Goal: Task Accomplishment & Management: Manage account settings

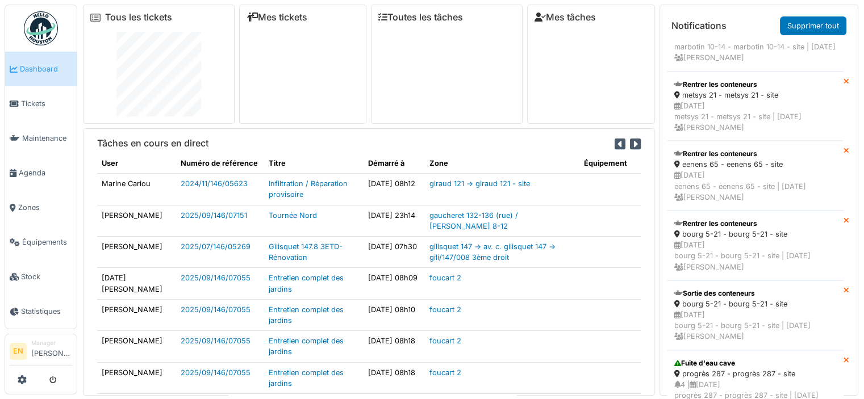
scroll to position [341, 0]
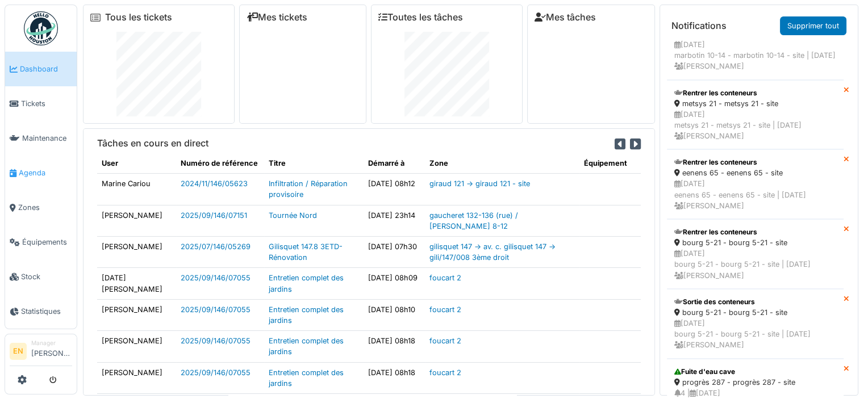
click at [40, 174] on link "Agenda" at bounding box center [41, 173] width 72 height 35
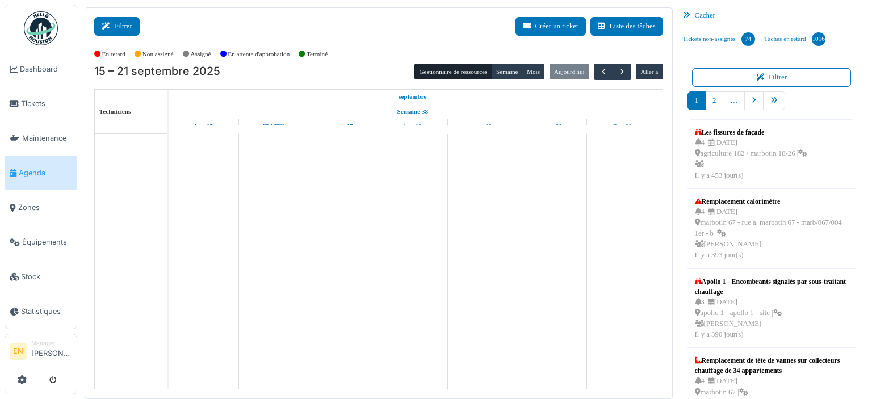
click at [127, 28] on button "Filtrer" at bounding box center [116, 26] width 45 height 19
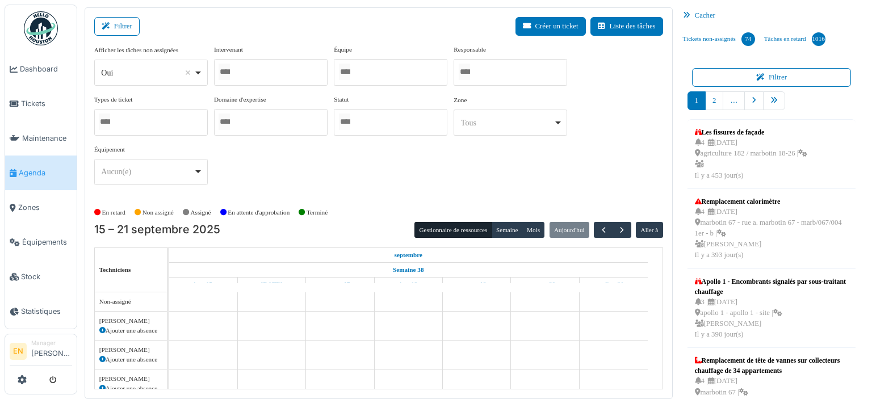
click at [198, 77] on div "Oui Remove item" at bounding box center [151, 73] width 104 height 16
click at [258, 69] on div at bounding box center [271, 72] width 114 height 27
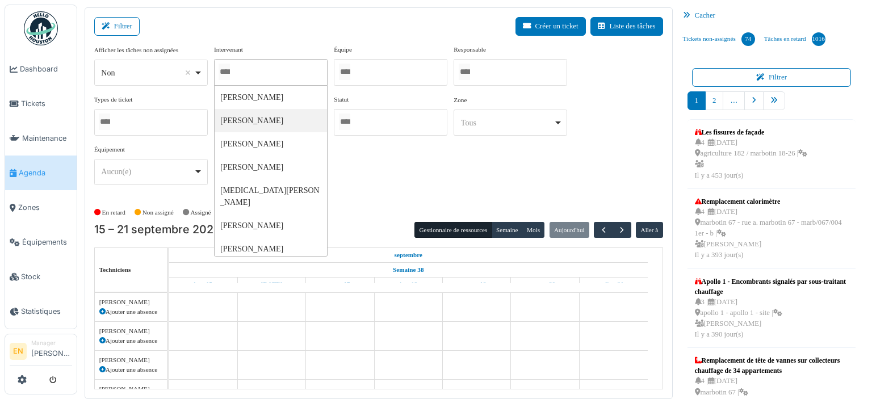
click at [398, 69] on div at bounding box center [391, 72] width 114 height 27
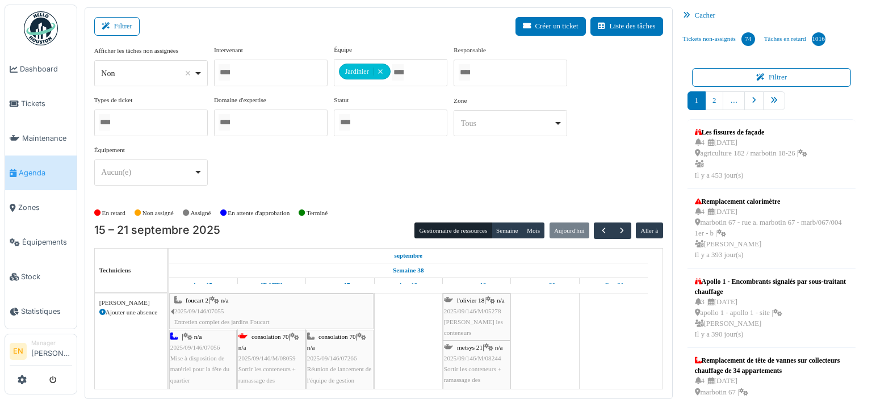
click at [529, 173] on div "Afficher les tâches non assignées *** Non Remove item Oui Non Intervenant Abdel…" at bounding box center [378, 120] width 569 height 150
click at [501, 226] on button "Semaine" at bounding box center [507, 231] width 31 height 16
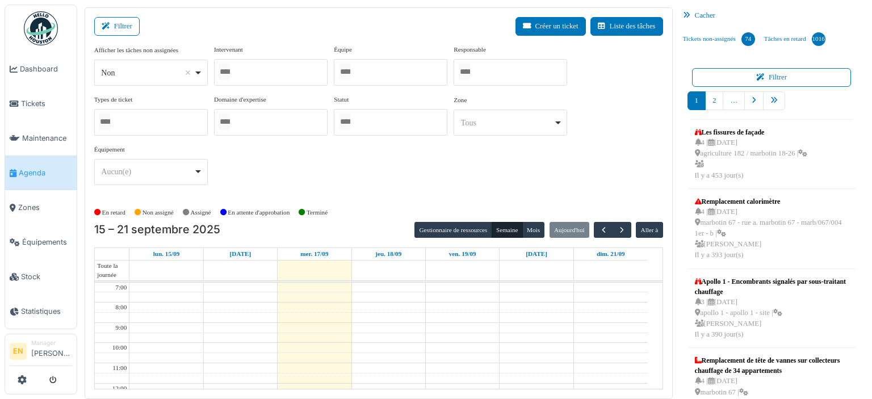
click at [369, 169] on div "Afficher les tâches non assignées *** Non Remove item Oui Non Intervenant Abdel…" at bounding box center [378, 119] width 569 height 149
click at [115, 24] on button "Filtrer" at bounding box center [116, 26] width 45 height 19
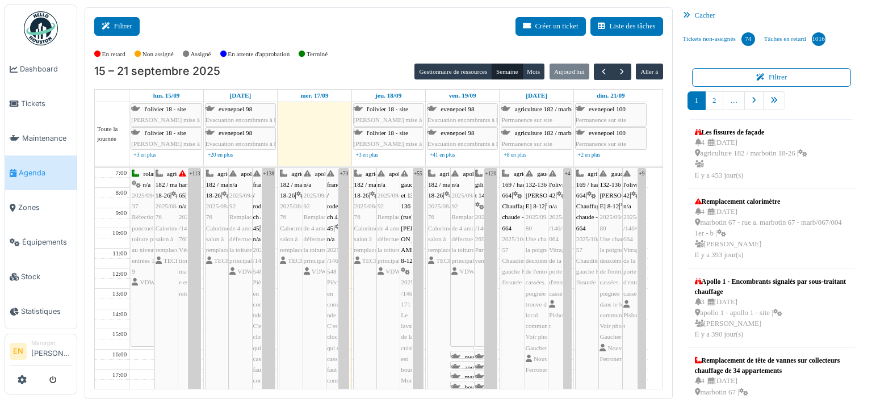
click at [124, 29] on button "Filtrer" at bounding box center [116, 26] width 45 height 19
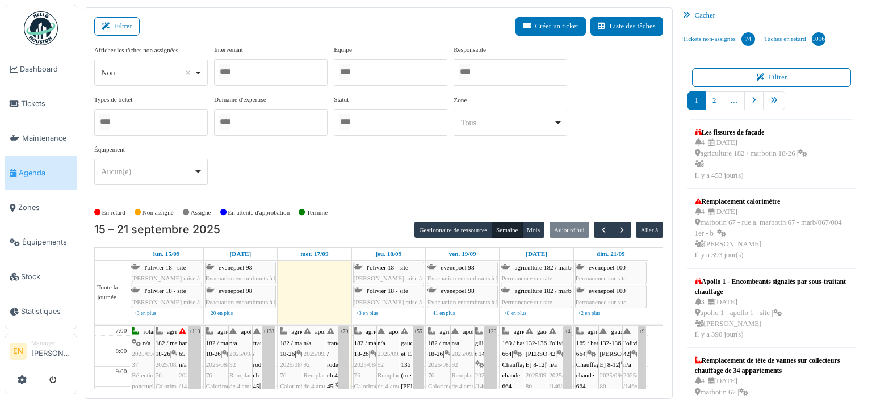
click at [202, 70] on div "Non Remove item" at bounding box center [151, 73] width 104 height 16
click at [279, 70] on div at bounding box center [271, 72] width 114 height 27
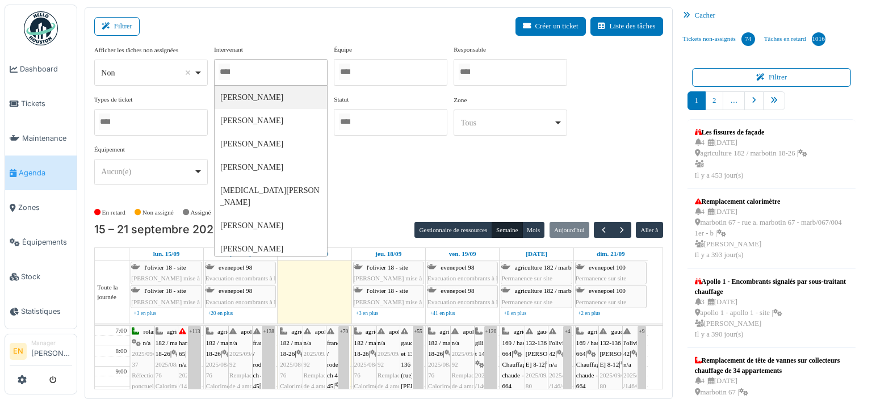
click at [366, 73] on div at bounding box center [391, 72] width 114 height 27
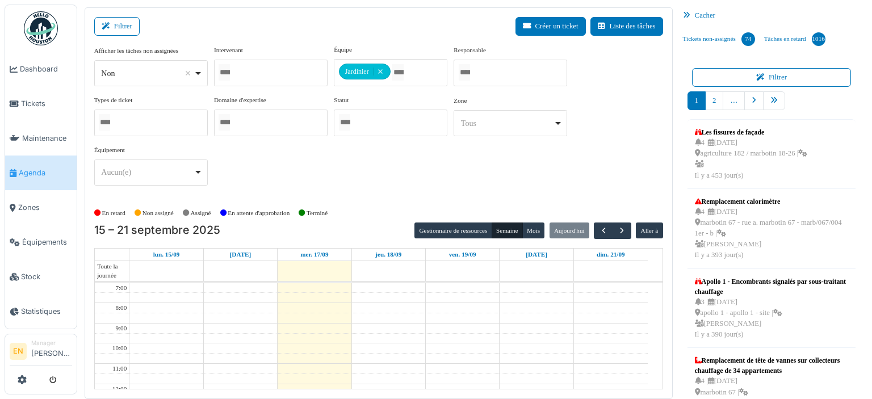
click at [511, 168] on div "Afficher les tâches non assignées *** Non Remove item Oui Non Intervenant Abdel…" at bounding box center [378, 120] width 569 height 150
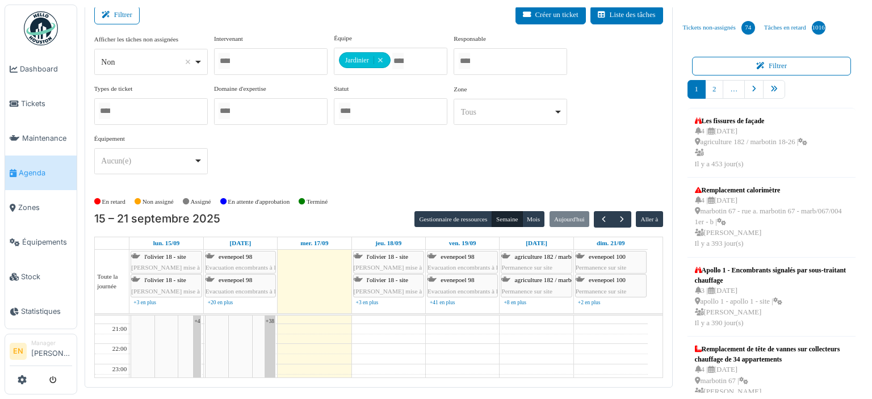
scroll to position [14, 0]
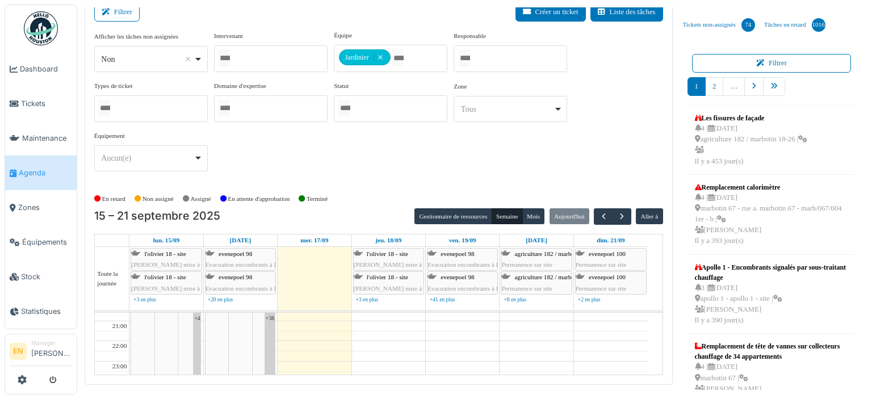
click at [203, 58] on div "*** Non Remove item" at bounding box center [151, 59] width 114 height 26
select select "***"
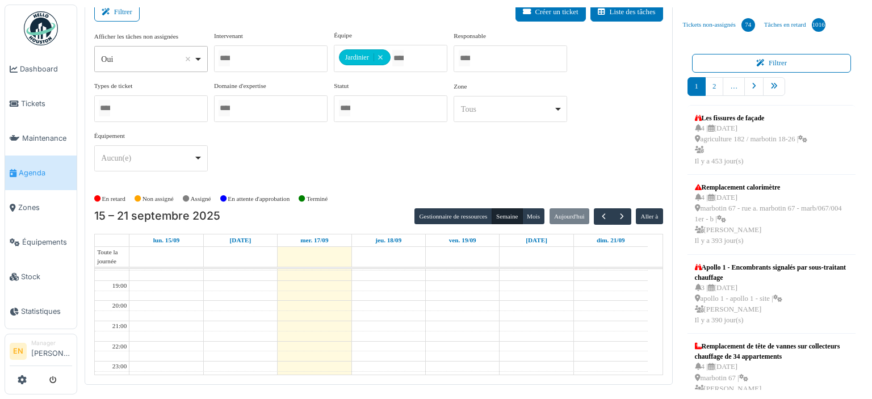
click at [386, 185] on div "Afficher les tâches non assignées *** Oui Remove item Oui Non Intervenant Abdel…" at bounding box center [378, 110] width 569 height 159
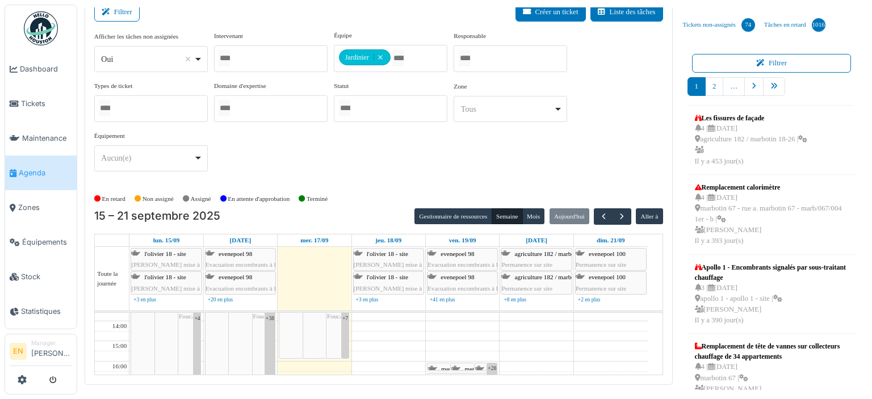
scroll to position [170, 0]
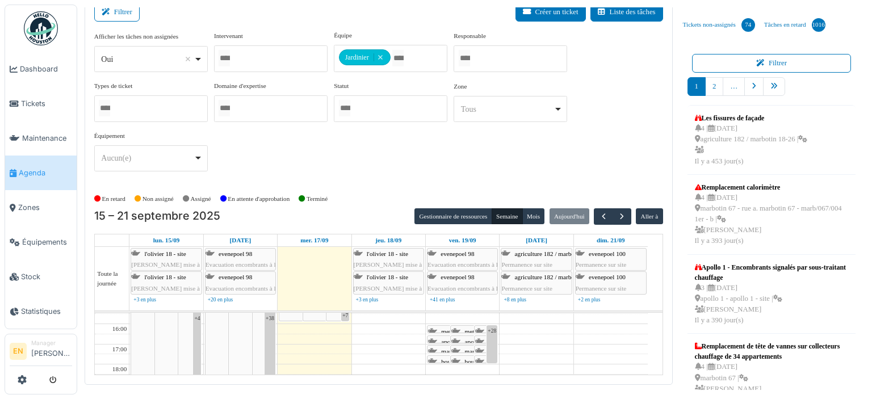
click at [476, 159] on div "Afficher les tâches non assignées *** Oui Remove item Oui Non Intervenant Abdel…" at bounding box center [378, 106] width 569 height 150
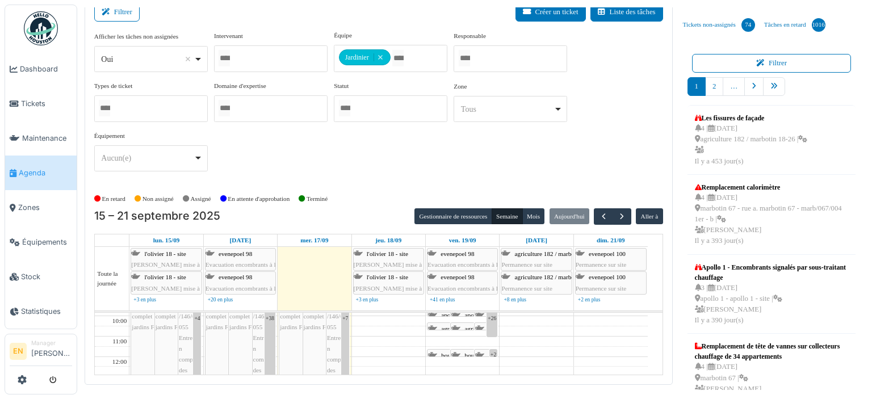
scroll to position [47, 0]
click at [113, 11] on icon at bounding box center [108, 12] width 12 height 7
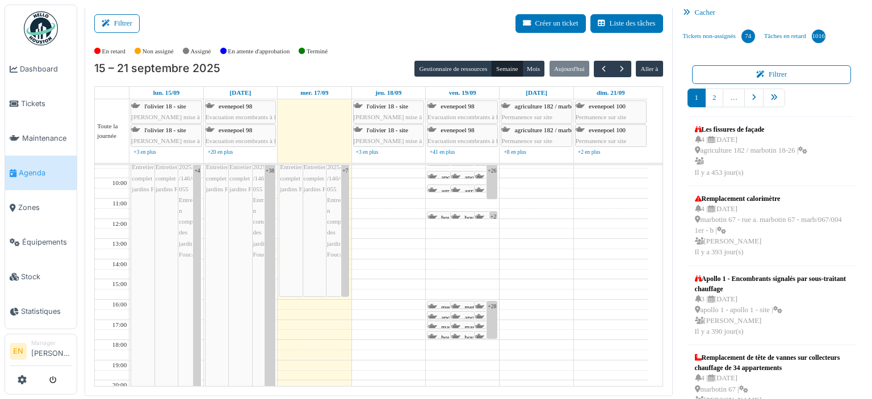
scroll to position [0, 0]
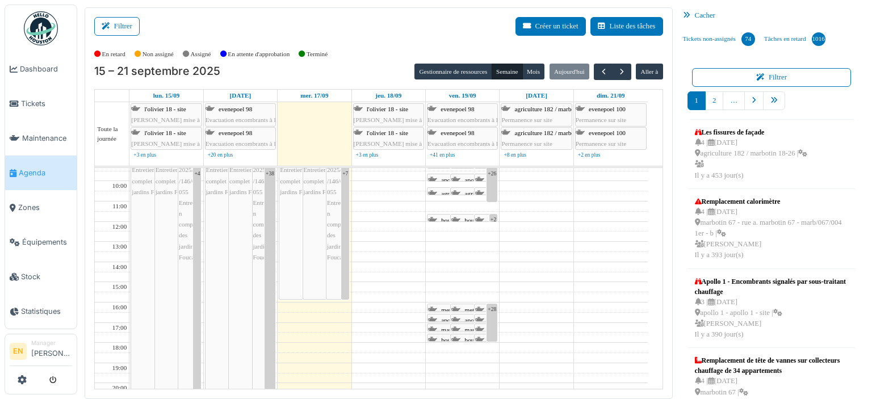
click at [377, 43] on div "Filtrer Créer un ticket Liste des tâches" at bounding box center [378, 31] width 569 height 28
click at [364, 66] on div "15 – 21 septembre 2025 Gestionnaire de ressources Semaine Mois Aujourd'hui Alle…" at bounding box center [378, 72] width 569 height 16
click at [364, 65] on div "15 – 21 septembre 2025 Gestionnaire de ressources Semaine Mois Aujourd'hui Alle…" at bounding box center [378, 72] width 569 height 16
click at [128, 20] on button "Filtrer" at bounding box center [116, 26] width 45 height 19
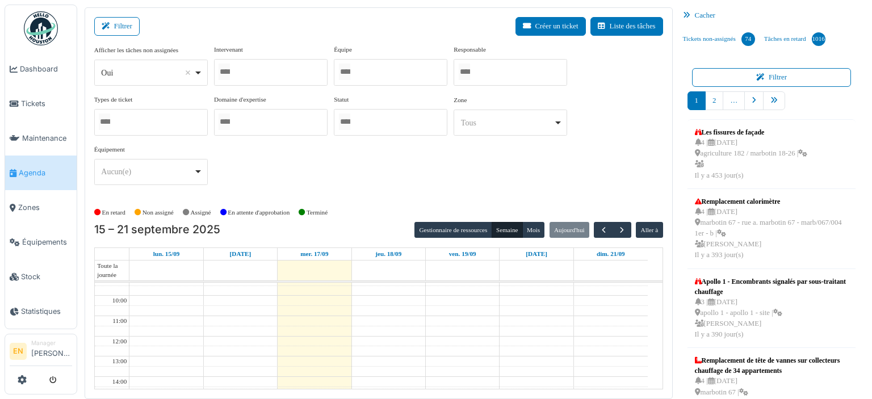
click at [256, 20] on div "Filtrer Créer un ticket Liste des tâches" at bounding box center [378, 31] width 569 height 28
click at [368, 74] on div at bounding box center [391, 72] width 114 height 27
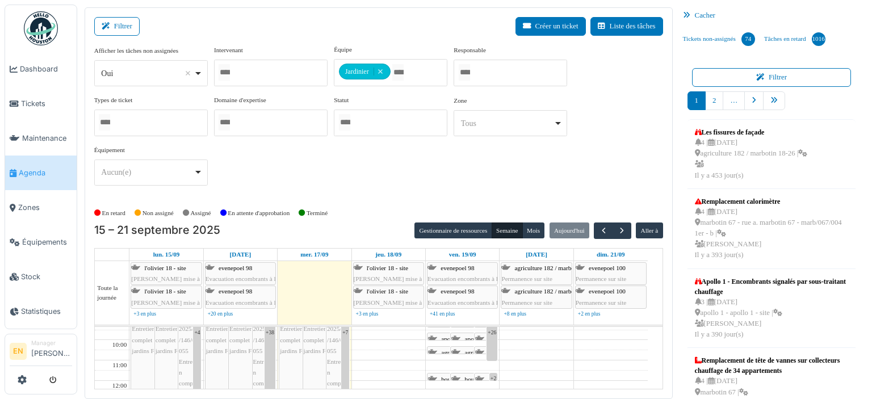
click at [534, 187] on div "Afficher les tâches non assignées *** Oui Remove item Oui Non Intervenant Abdel…" at bounding box center [378, 120] width 569 height 150
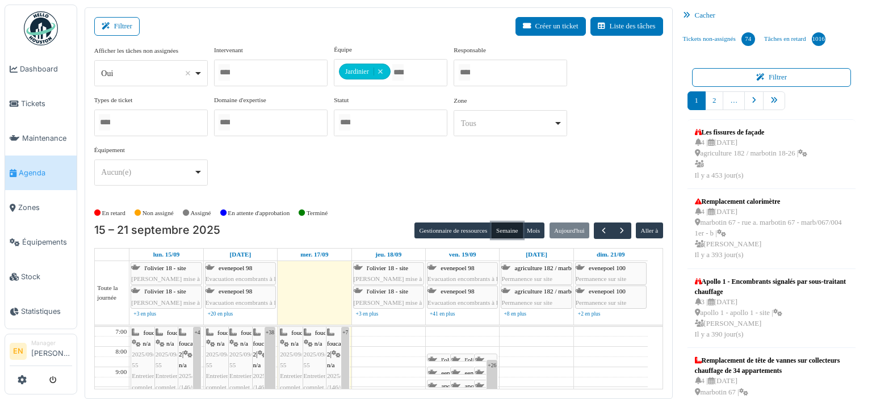
click at [505, 226] on button "Semaine" at bounding box center [507, 231] width 31 height 16
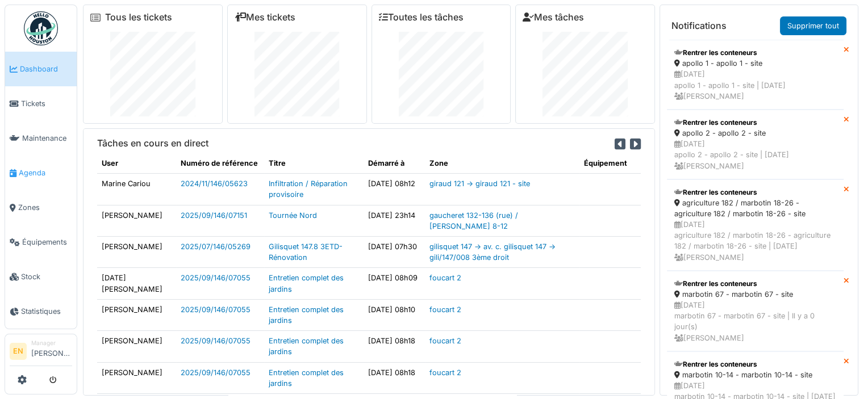
click at [27, 172] on span "Agenda" at bounding box center [45, 173] width 53 height 11
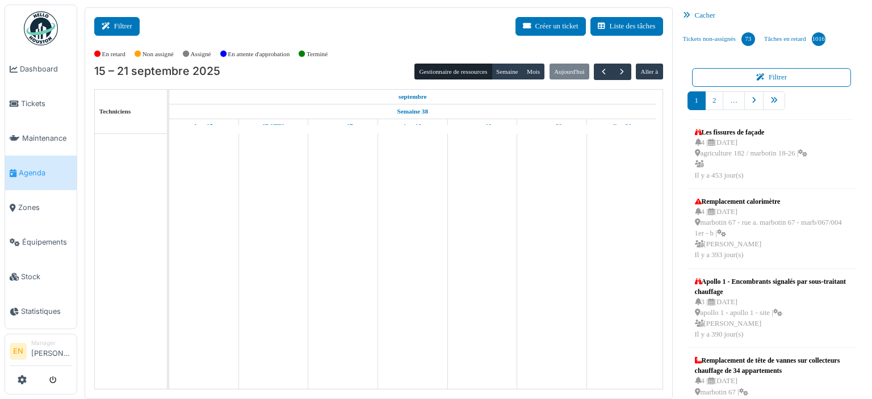
click at [118, 23] on button "Filtrer" at bounding box center [116, 26] width 45 height 19
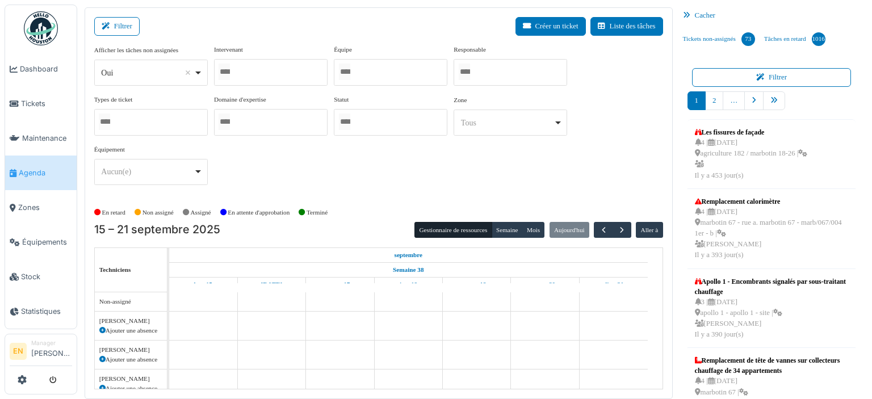
click at [199, 73] on div "Oui Remove item" at bounding box center [151, 73] width 104 height 16
select select "**"
click at [285, 73] on div at bounding box center [271, 72] width 114 height 27
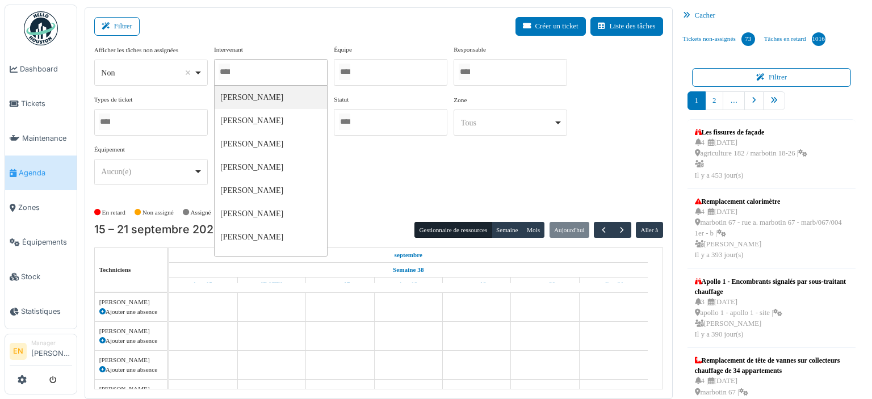
click at [388, 71] on div at bounding box center [391, 72] width 114 height 27
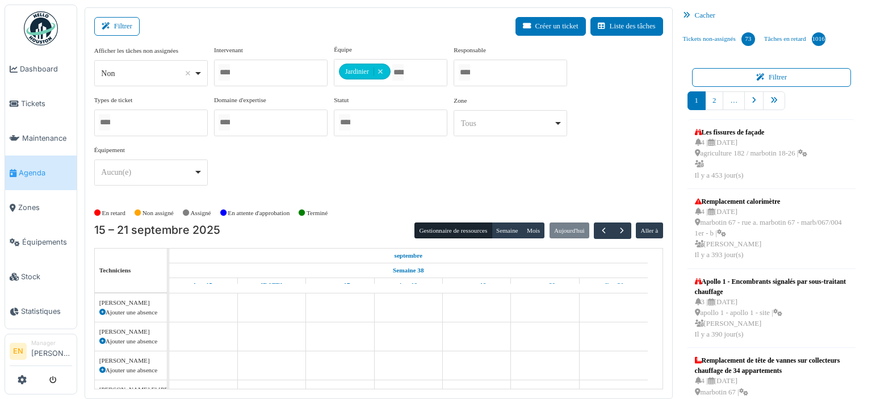
click at [513, 170] on div "Afficher les tâches non assignées *** Non Remove item Oui Non Intervenant Abdel…" at bounding box center [378, 120] width 569 height 150
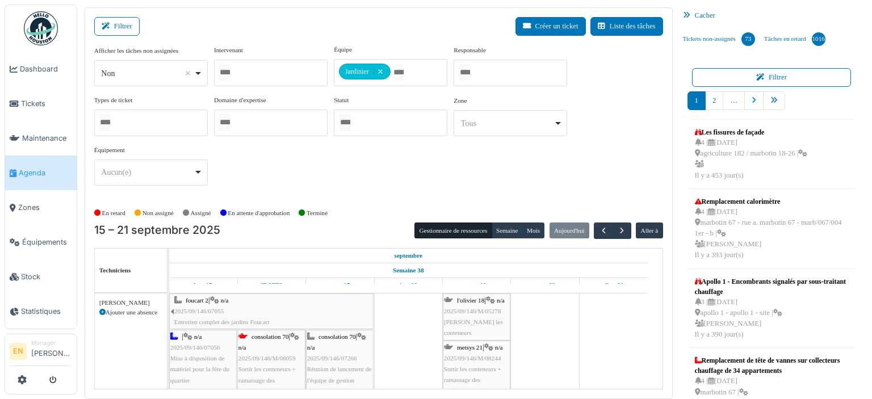
click at [257, 353] on div "consolation 70 | n/a 2025/09/146/M/08059 Sortir les conteneurs + ramassage des …" at bounding box center [272, 364] width 66 height 65
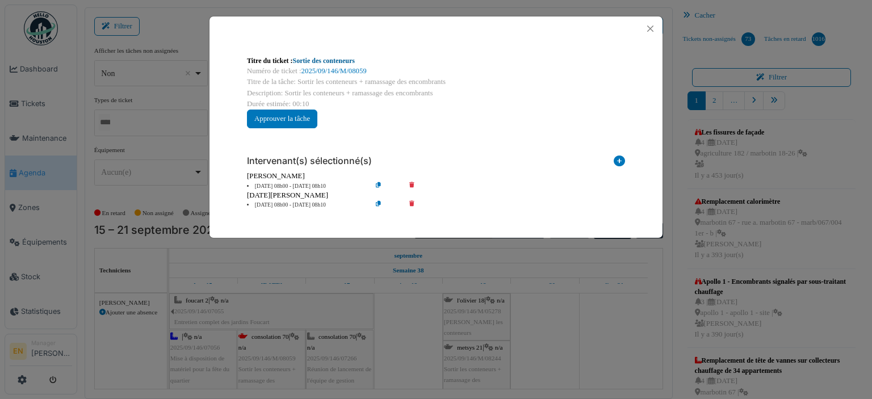
click at [332, 63] on link "Sortie des conteneurs" at bounding box center [324, 61] width 62 height 8
click at [653, 29] on button "Close" at bounding box center [650, 28] width 15 height 15
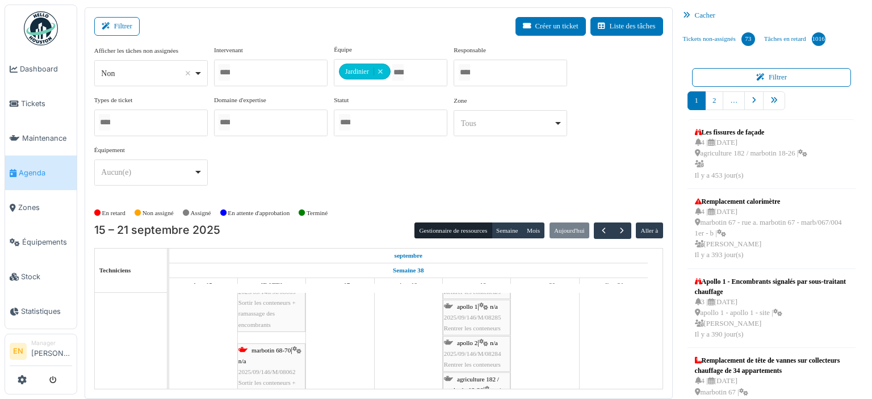
click at [283, 319] on div "marbotin 67 | n/a 2025/09/146/M/08063 Sortir les conteneurs + ramassage des enc…" at bounding box center [272, 303] width 66 height 55
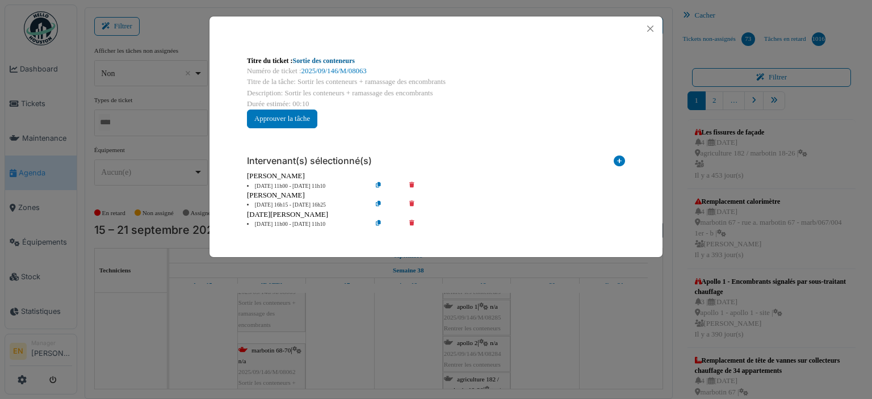
click at [338, 60] on link "Sortie des conteneurs" at bounding box center [324, 61] width 62 height 8
click at [647, 31] on button "Close" at bounding box center [650, 28] width 15 height 15
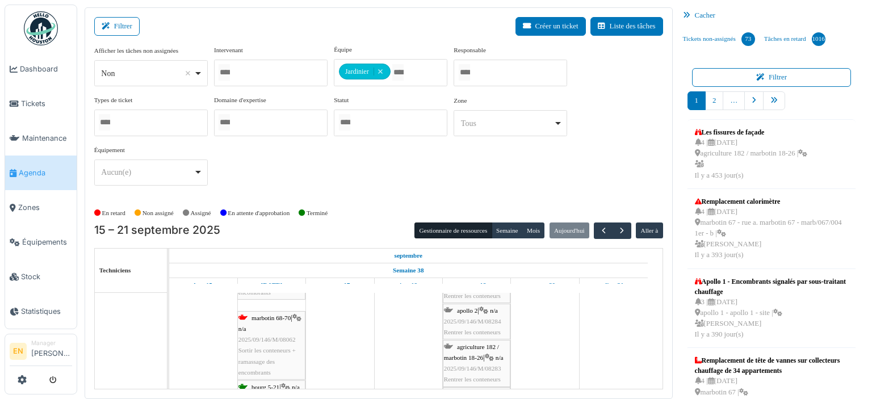
scroll to position [681, 0]
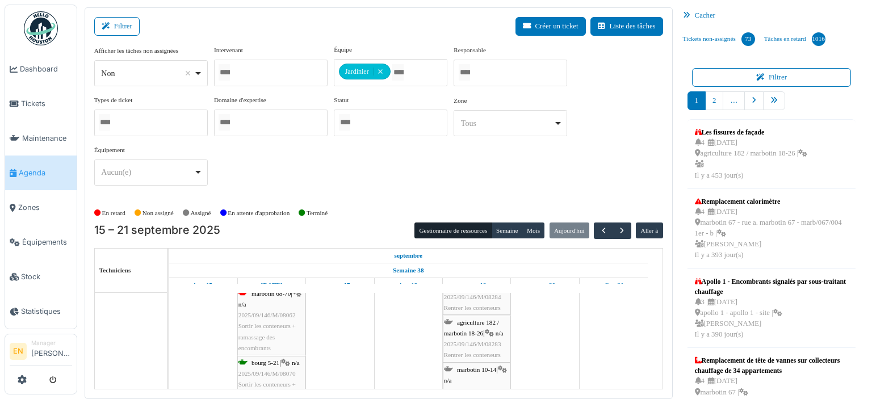
click at [266, 315] on span "2025/09/146/M/08062" at bounding box center [267, 315] width 57 height 7
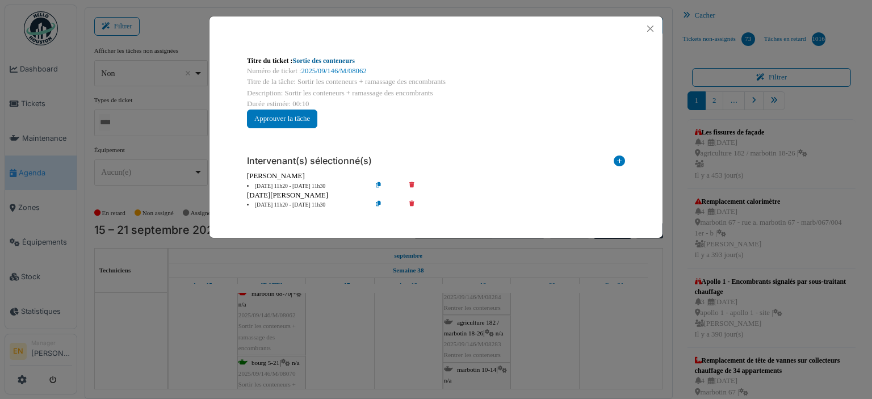
click at [327, 60] on link "Sortie des conteneurs" at bounding box center [324, 61] width 62 height 8
click at [654, 24] on button "Close" at bounding box center [650, 28] width 15 height 15
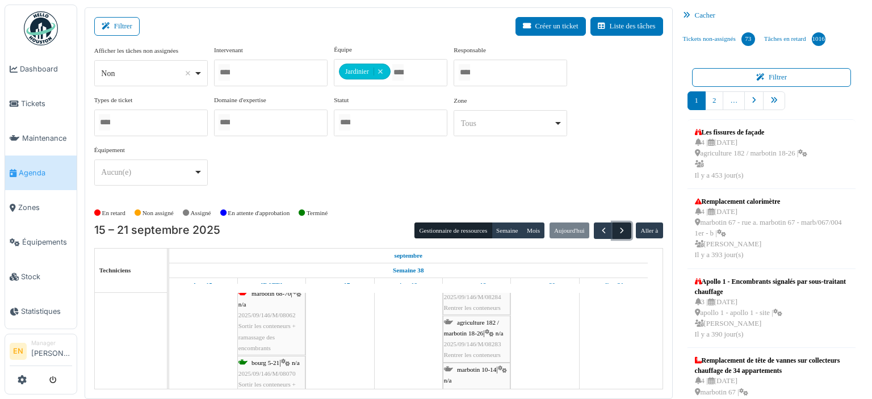
click at [617, 227] on span "button" at bounding box center [622, 231] width 10 height 10
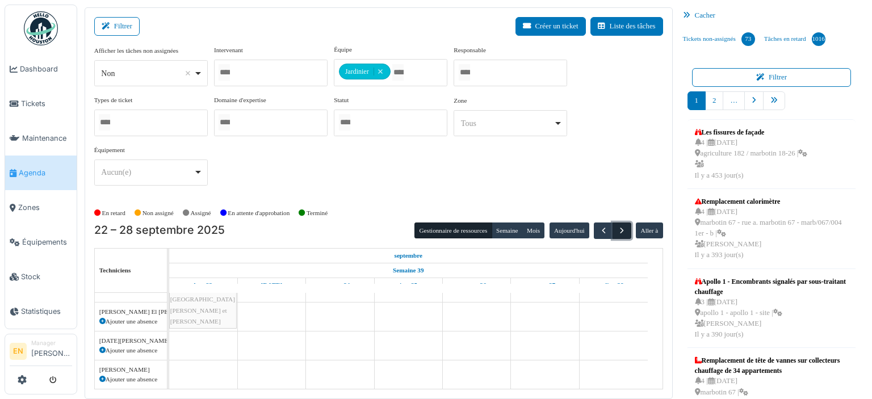
scroll to position [234, 0]
click at [599, 230] on span "button" at bounding box center [604, 231] width 10 height 10
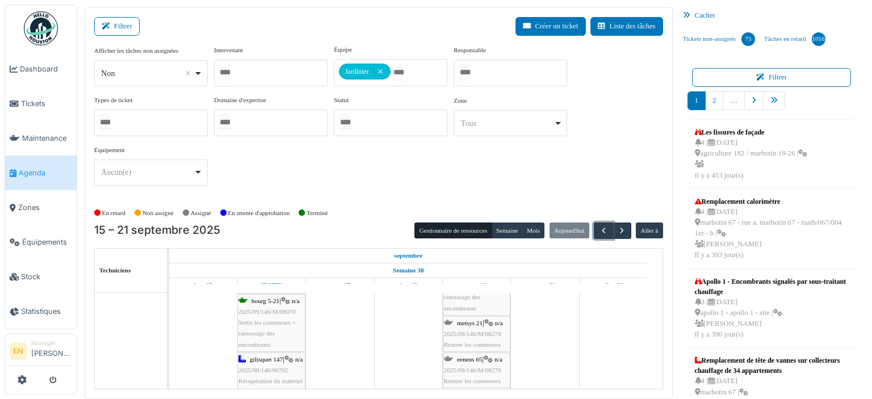
scroll to position [738, 0]
click at [281, 312] on div "marbotin 68-70 | n/a 2025/09/146/M/08241 Rentrer les conteneurs" at bounding box center [272, 324] width 66 height 44
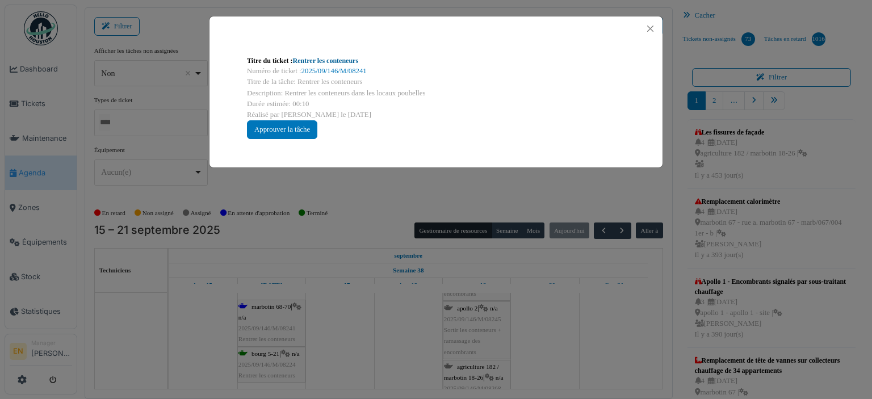
click at [312, 58] on link "Rentrer les conteneurs" at bounding box center [326, 61] width 66 height 8
click at [652, 27] on button "Close" at bounding box center [650, 28] width 15 height 15
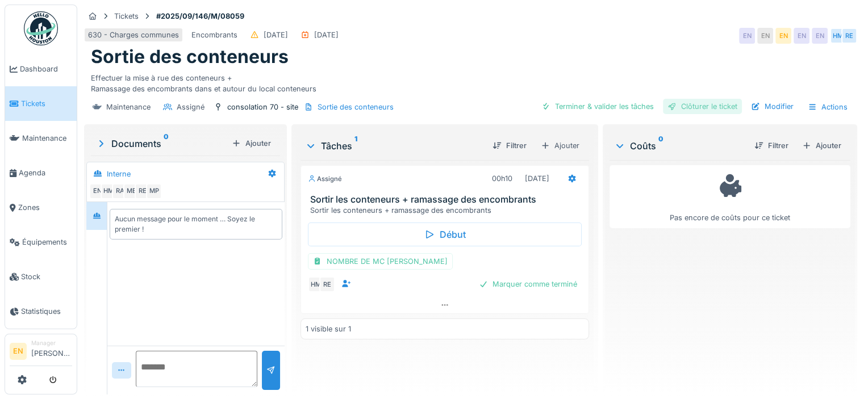
click at [707, 110] on div "Clôturer le ticket" at bounding box center [702, 106] width 79 height 15
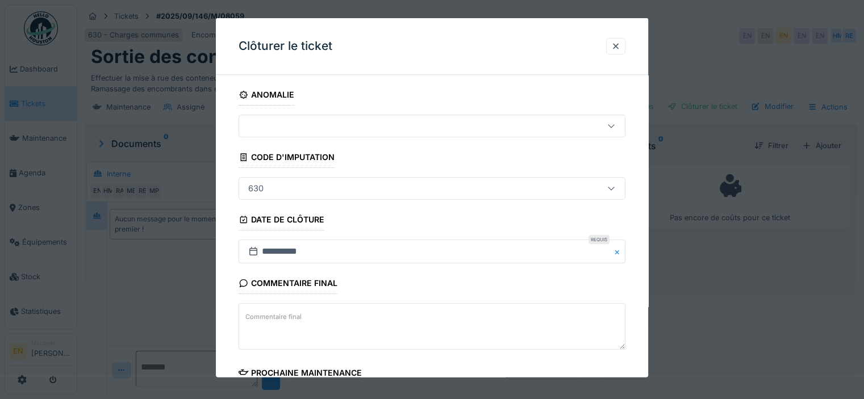
scroll to position [185, 0]
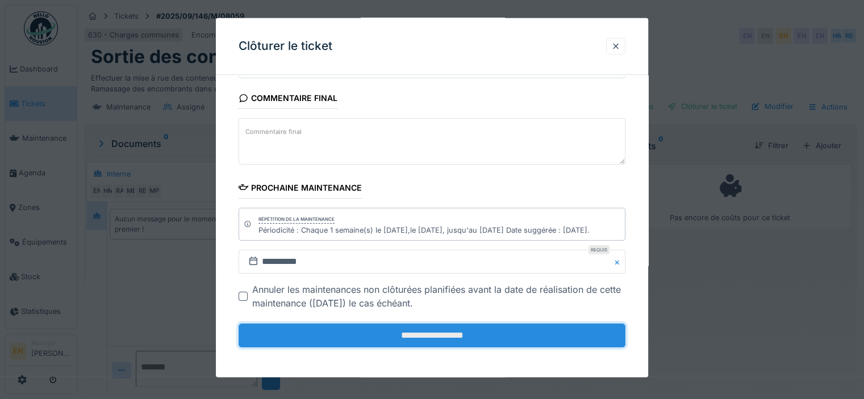
click at [415, 336] on input "**********" at bounding box center [432, 336] width 387 height 24
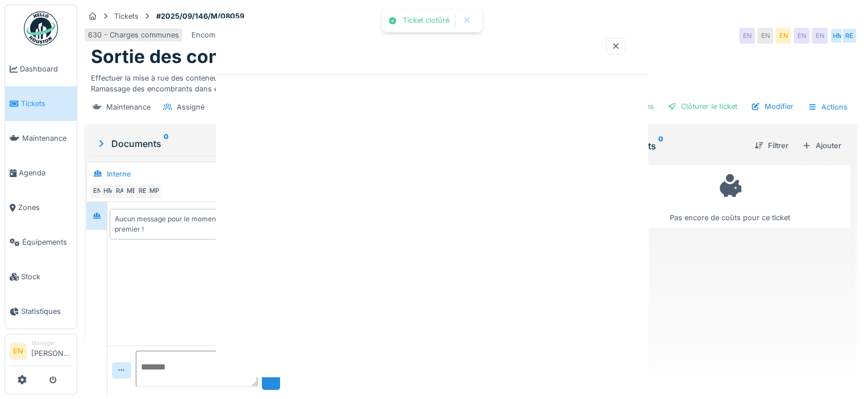
scroll to position [0, 0]
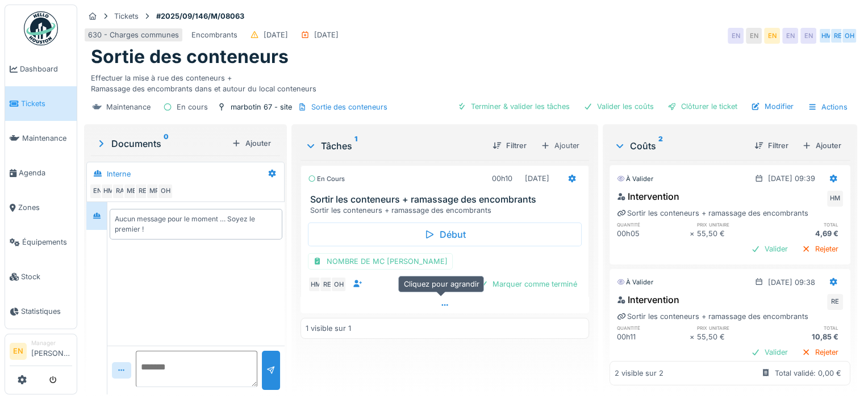
click at [440, 302] on icon at bounding box center [444, 305] width 9 height 7
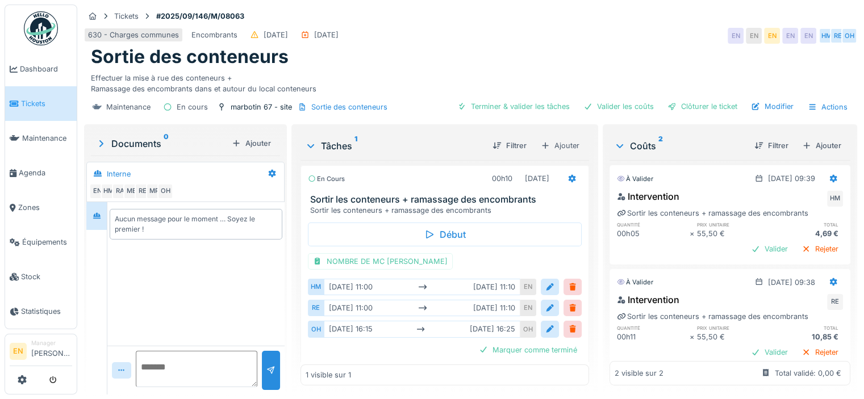
scroll to position [9, 0]
click at [609, 46] on div "Sortie des conteneurs" at bounding box center [470, 57] width 759 height 22
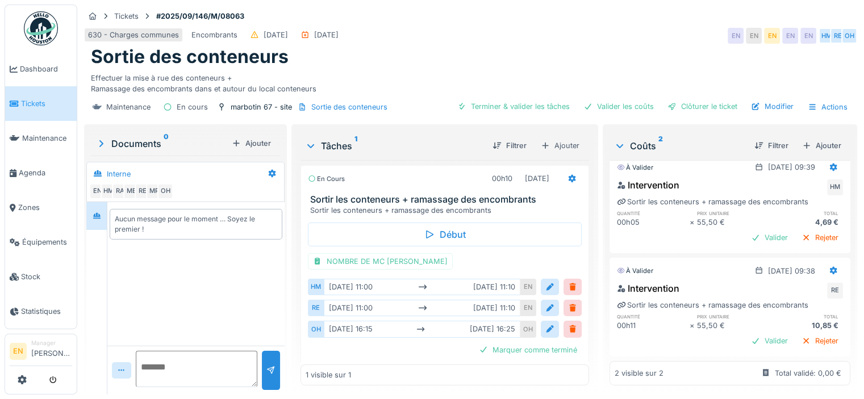
click at [467, 35] on div "630 - Charges communes Encombrants 16/09/2025 16/09/2025 EN EN EN EN EN HM RE OH" at bounding box center [470, 36] width 773 height 20
click at [568, 175] on icon at bounding box center [571, 179] width 7 height 8
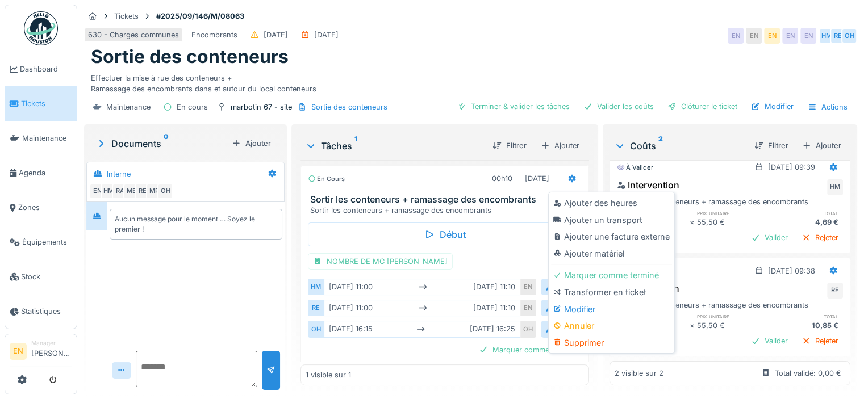
click at [424, 94] on div "Maintenance En cours marbotin 67 - site Sortie des conteneurs Terminer & valide…" at bounding box center [470, 107] width 773 height 26
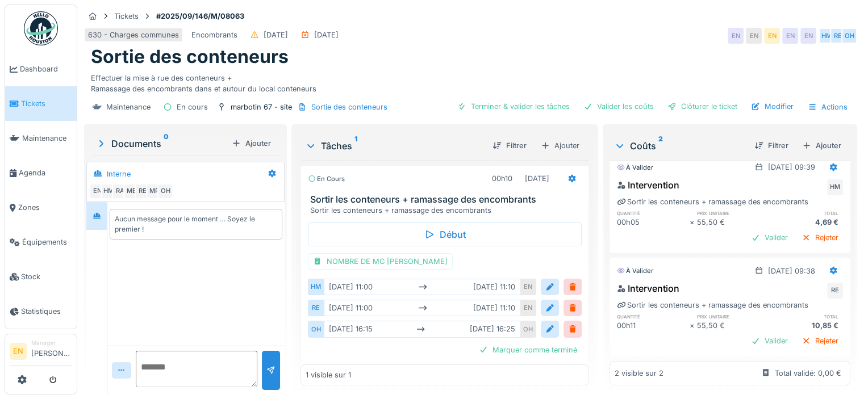
click at [418, 366] on div "1 visible sur 1" at bounding box center [444, 375] width 288 height 21
click at [428, 342] on div "Marquer comme terminé" at bounding box center [445, 349] width 274 height 15
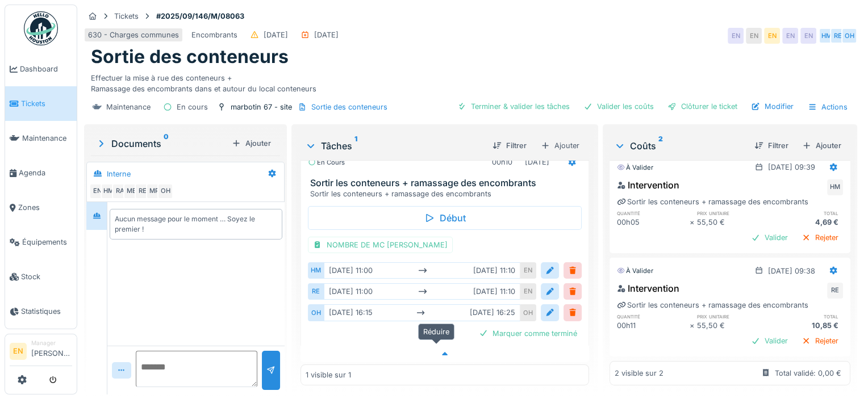
click at [440, 350] on icon at bounding box center [444, 353] width 9 height 7
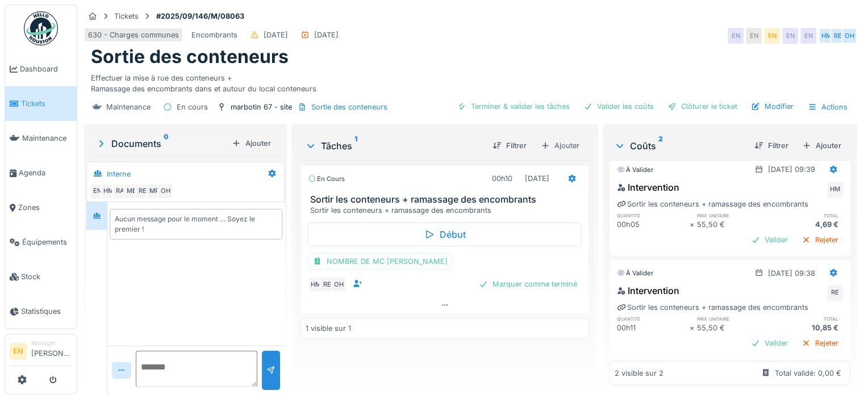
scroll to position [0, 0]
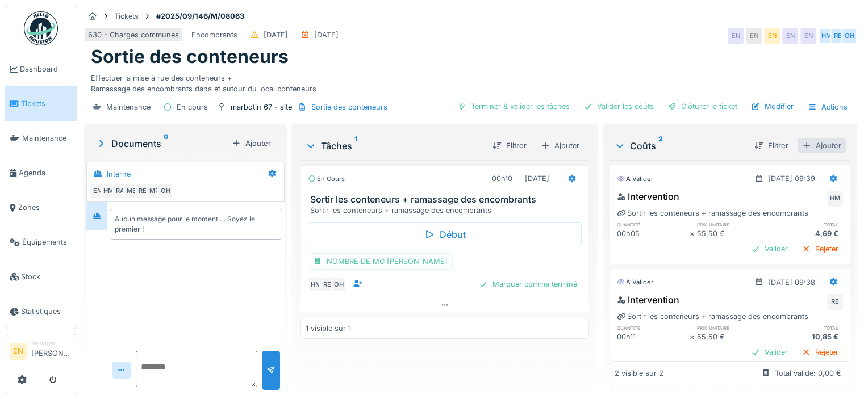
click at [813, 147] on div "Ajouter" at bounding box center [821, 145] width 48 height 15
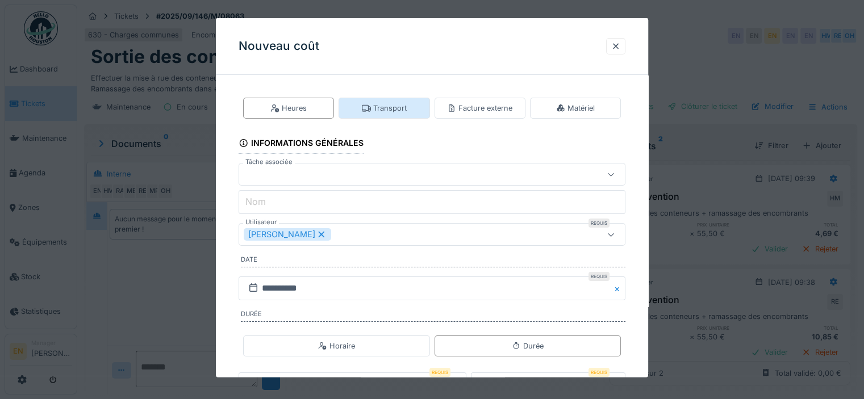
click at [393, 99] on div "Transport" at bounding box center [383, 108] width 91 height 21
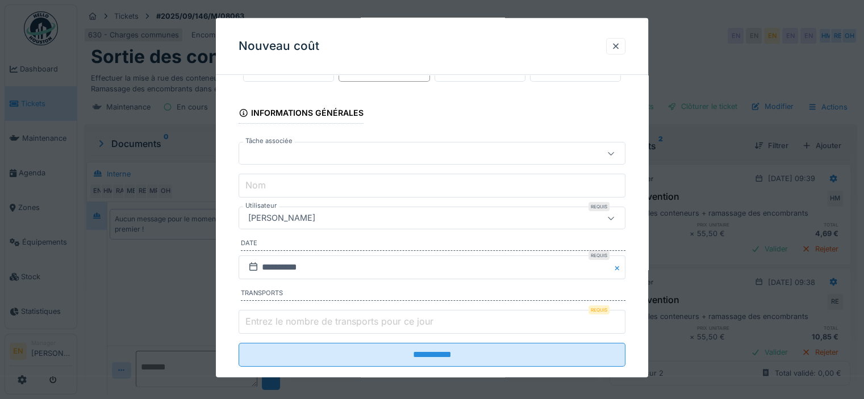
scroll to position [56, 0]
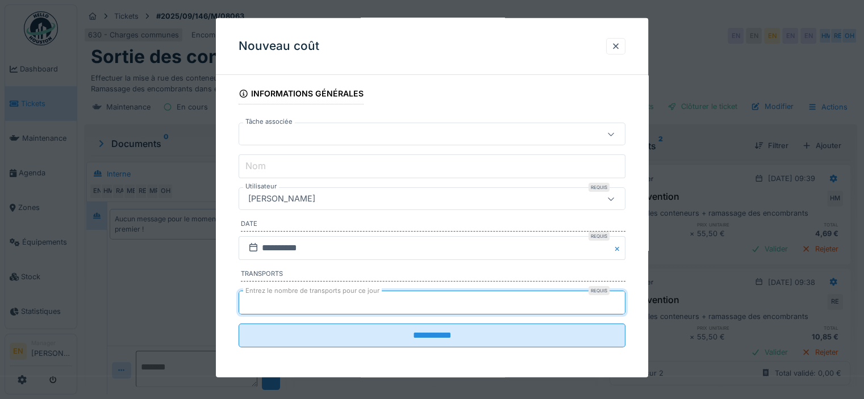
type input "*"
click at [620, 297] on input "*" at bounding box center [432, 303] width 387 height 24
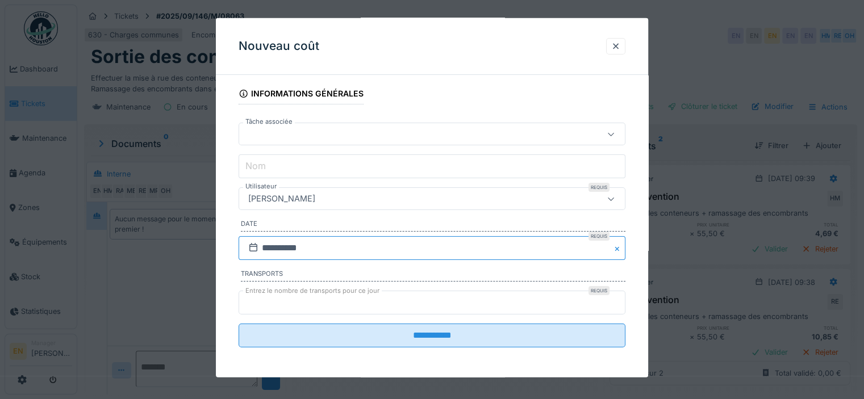
click at [307, 250] on input "**********" at bounding box center [432, 248] width 387 height 24
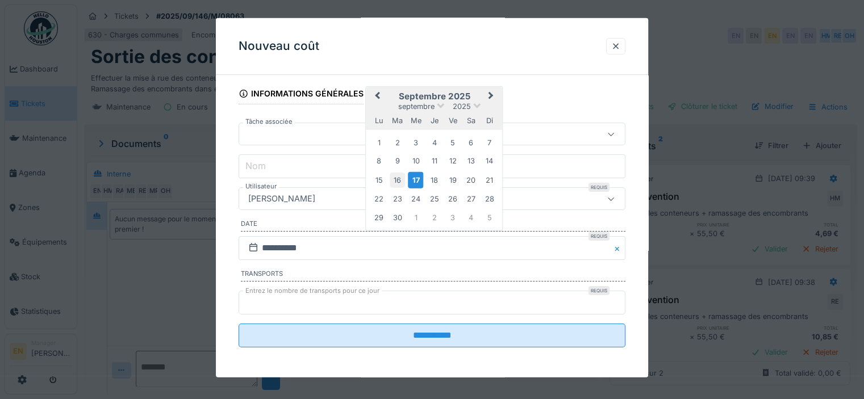
click at [395, 177] on div "16" at bounding box center [397, 179] width 15 height 15
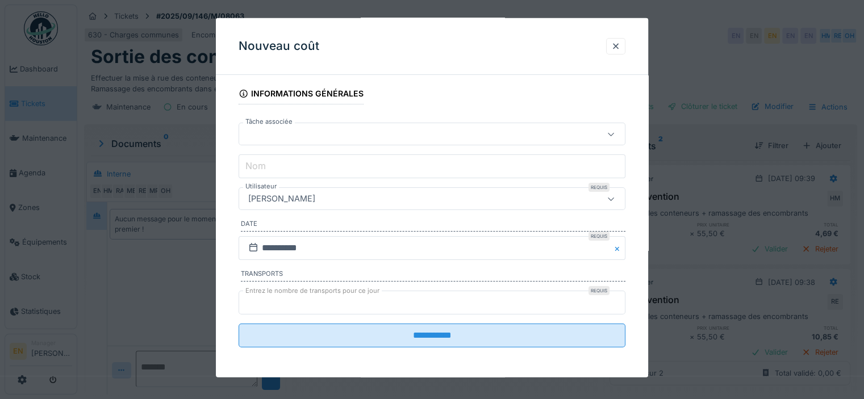
click at [352, 195] on div "[PERSON_NAME]" at bounding box center [408, 199] width 329 height 12
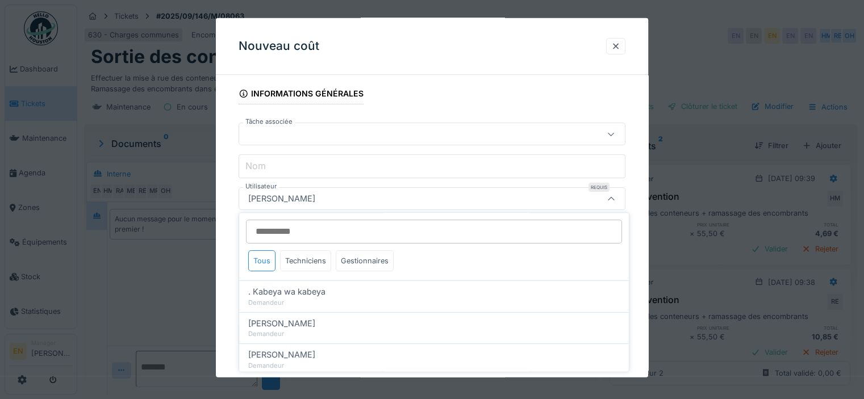
click at [352, 231] on input "Utilisateur" at bounding box center [434, 232] width 376 height 24
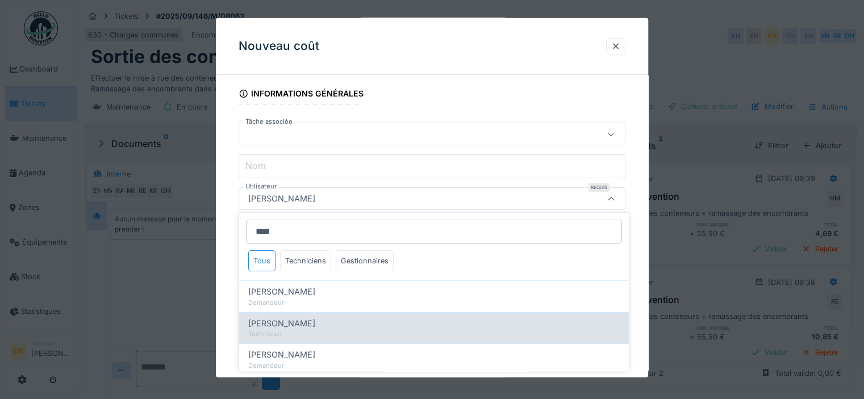
type input "****"
click at [299, 324] on span "Hassan Messari" at bounding box center [281, 323] width 67 height 12
type input "****"
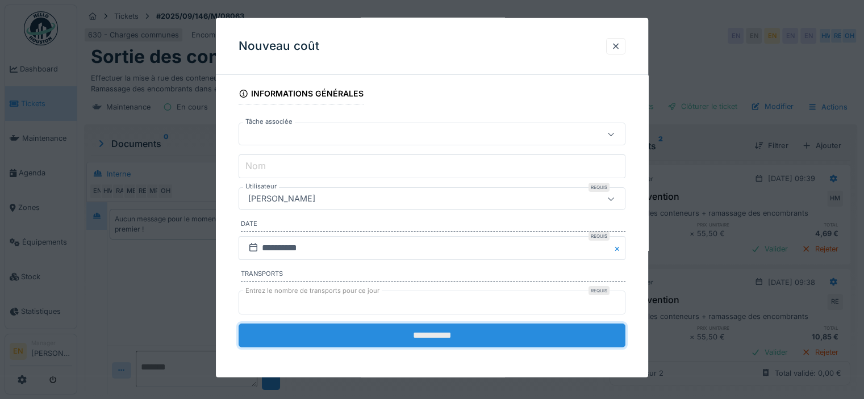
click at [423, 329] on input "**********" at bounding box center [432, 336] width 387 height 24
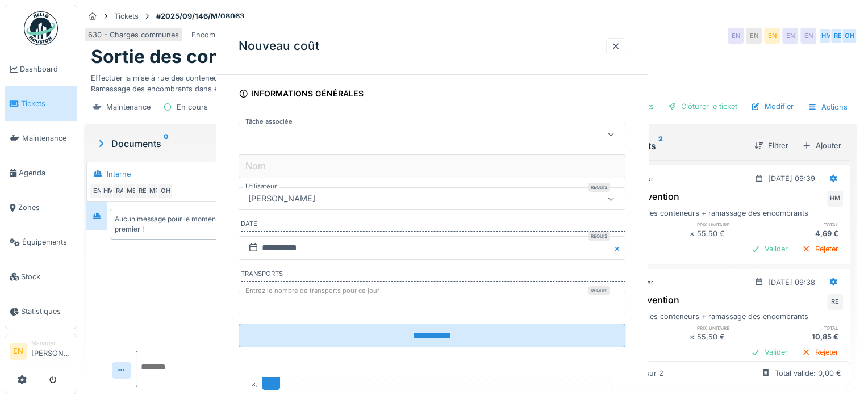
scroll to position [0, 0]
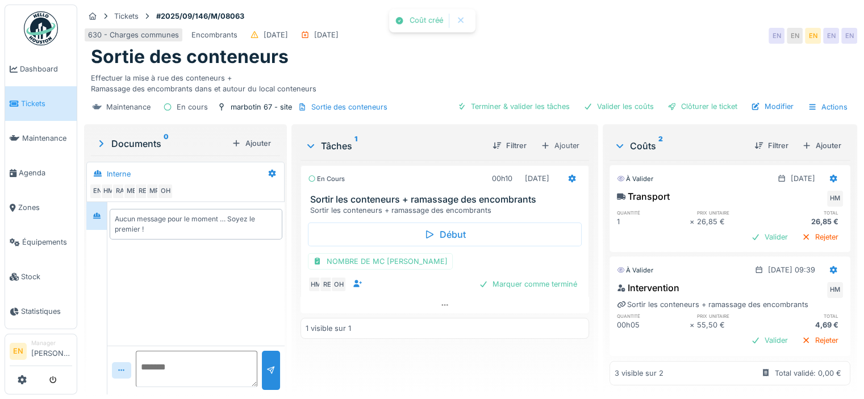
click at [474, 370] on div "En cours 00h10 16/09/2025 Sortir les conteneurs + ramassage des encombrants Sor…" at bounding box center [444, 272] width 288 height 225
click at [697, 104] on div "Clôturer le ticket" at bounding box center [702, 106] width 79 height 15
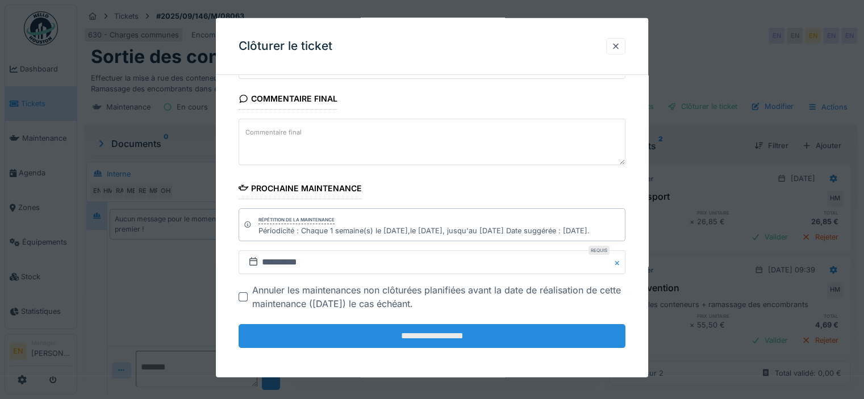
scroll to position [185, 0]
click at [418, 335] on input "**********" at bounding box center [432, 336] width 387 height 24
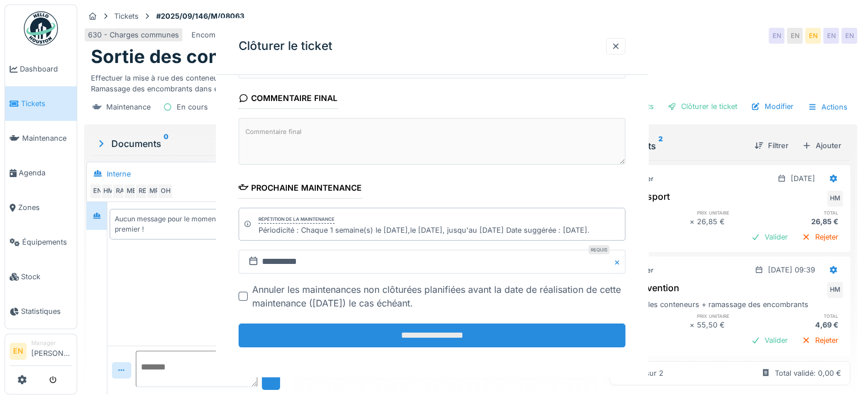
scroll to position [0, 0]
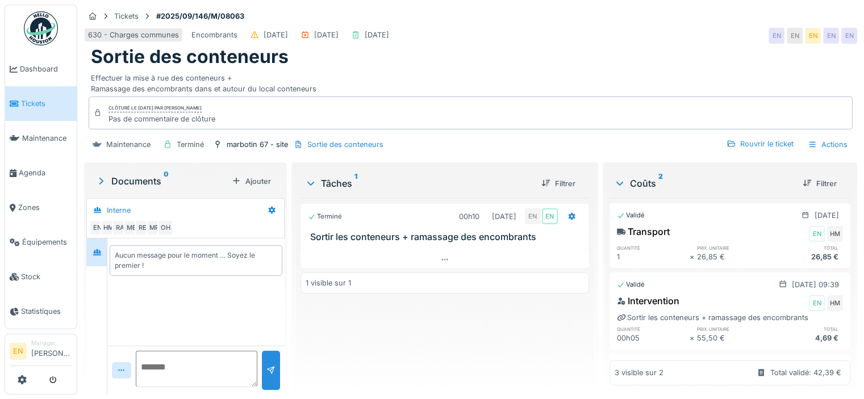
click at [380, 62] on div "Sortie des conteneurs" at bounding box center [470, 57] width 759 height 22
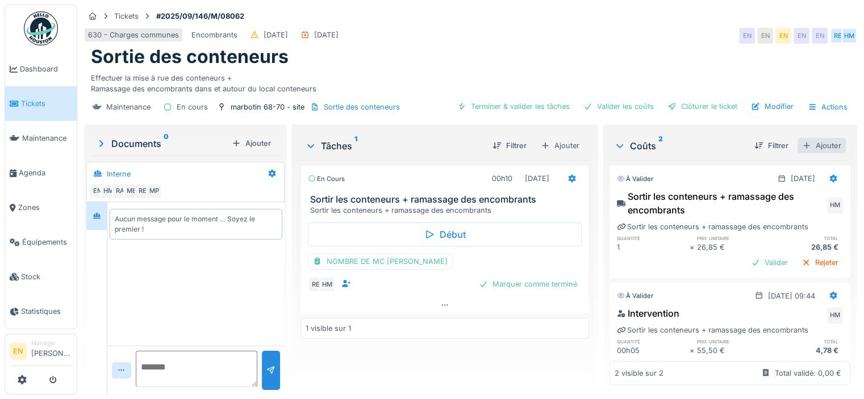
click at [810, 143] on div "Ajouter" at bounding box center [821, 145] width 48 height 15
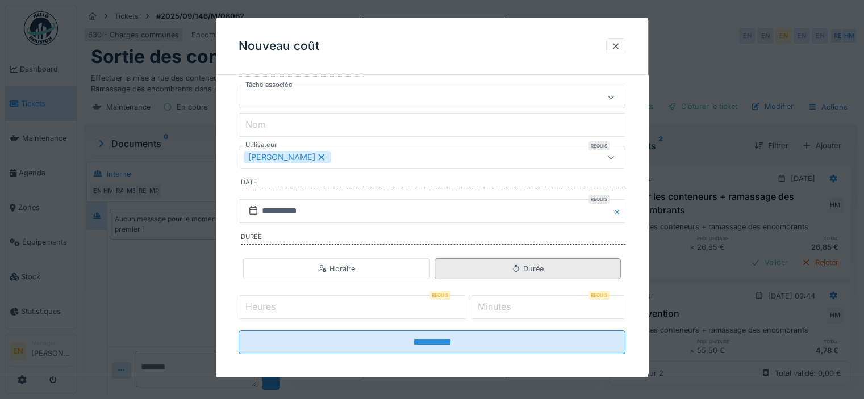
scroll to position [84, 0]
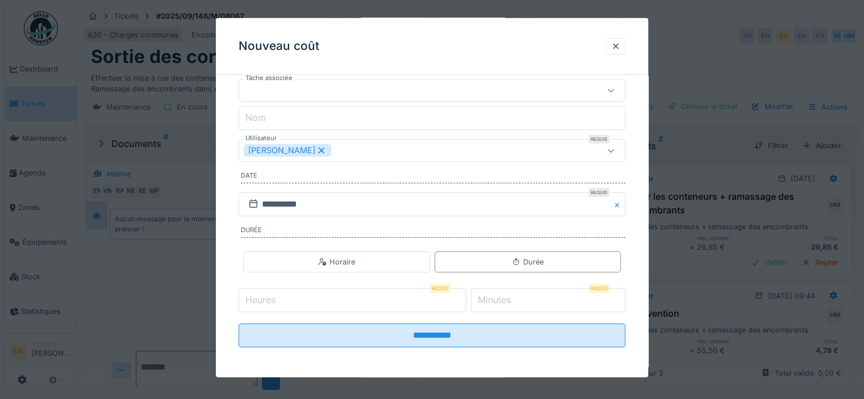
click at [384, 298] on input "Heures" at bounding box center [353, 300] width 228 height 24
type input "*"
click at [538, 294] on input "*" at bounding box center [548, 300] width 154 height 24
click at [621, 294] on input "*" at bounding box center [548, 300] width 154 height 24
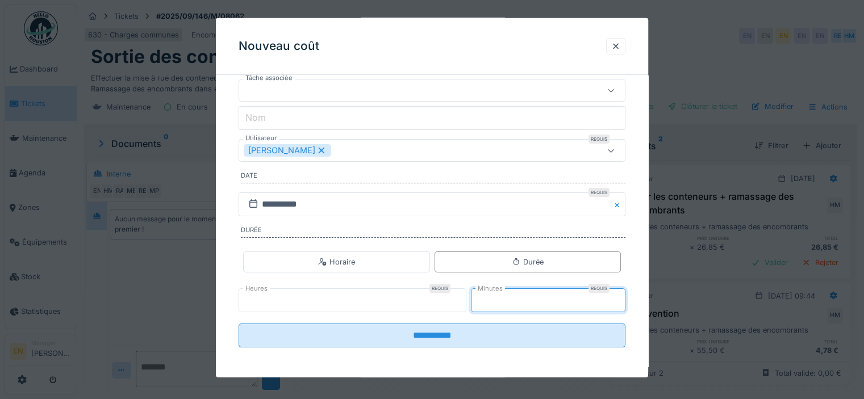
click at [621, 294] on input "*" at bounding box center [548, 300] width 154 height 24
type input "*"
click at [621, 294] on input "*" at bounding box center [548, 300] width 154 height 24
click at [337, 204] on input "**********" at bounding box center [432, 205] width 387 height 24
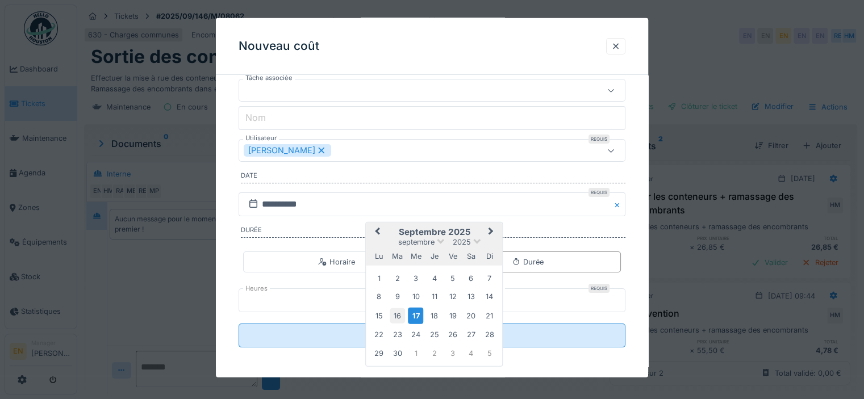
click at [396, 311] on div "16" at bounding box center [397, 315] width 15 height 15
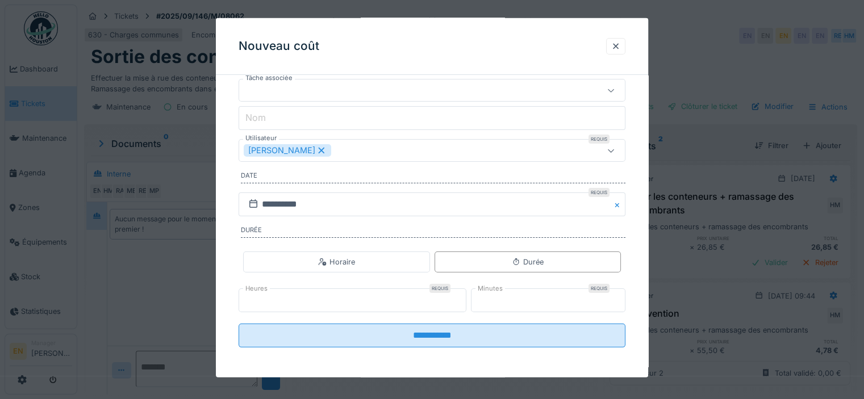
click at [327, 154] on icon at bounding box center [321, 151] width 10 height 8
click at [348, 154] on div "Utilisateurs" at bounding box center [408, 150] width 329 height 12
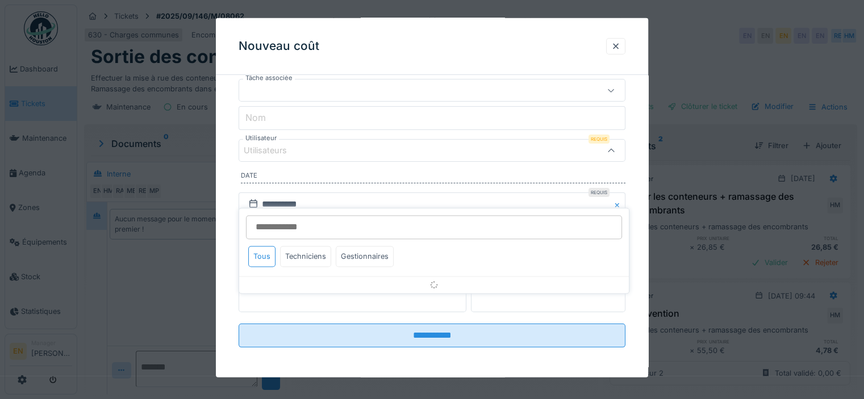
scroll to position [36, 0]
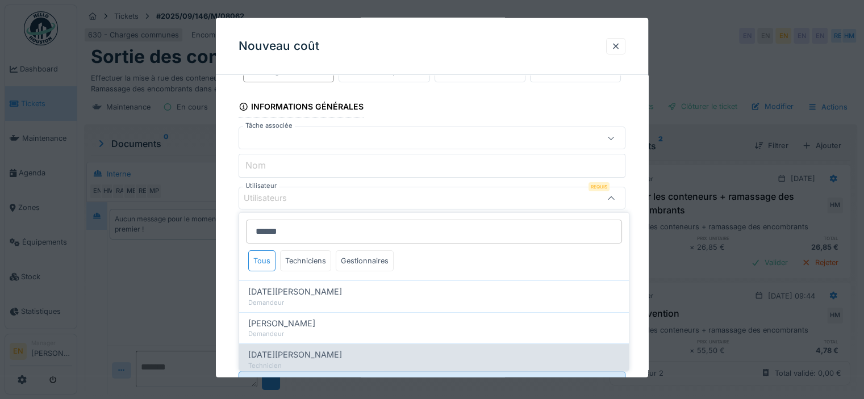
type input "******"
click at [295, 354] on span "[DATE][PERSON_NAME]" at bounding box center [295, 355] width 94 height 12
type input "*****"
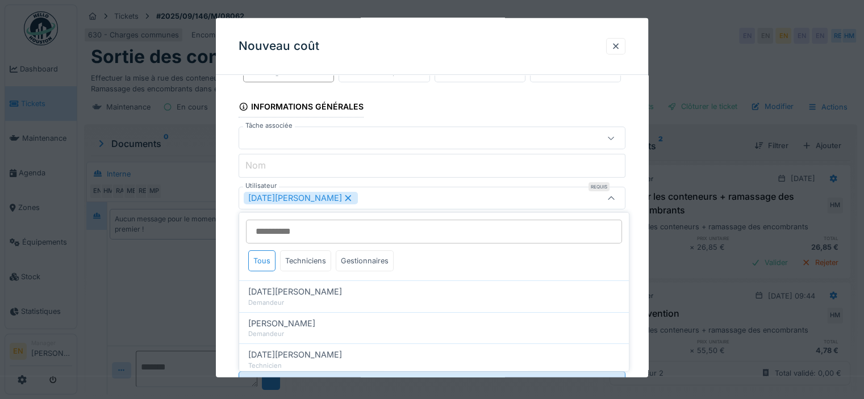
click at [641, 275] on div "**********" at bounding box center [432, 237] width 432 height 379
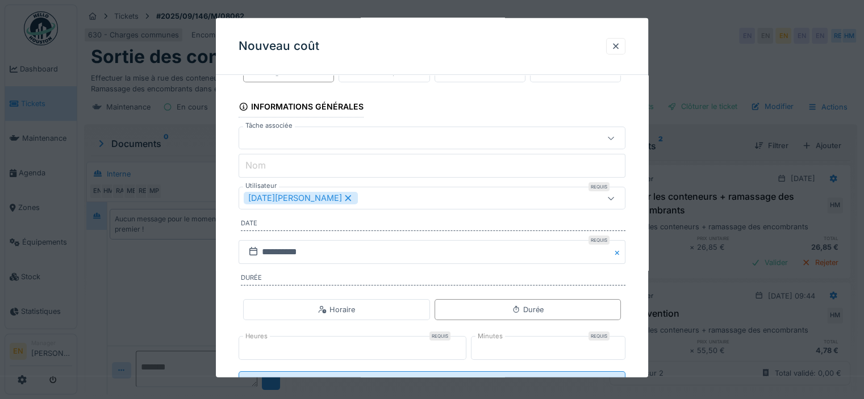
scroll to position [84, 0]
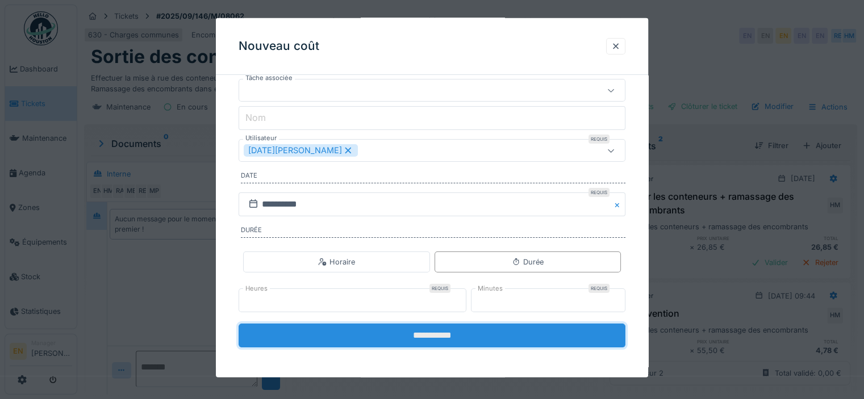
click at [417, 332] on input "**********" at bounding box center [432, 336] width 387 height 24
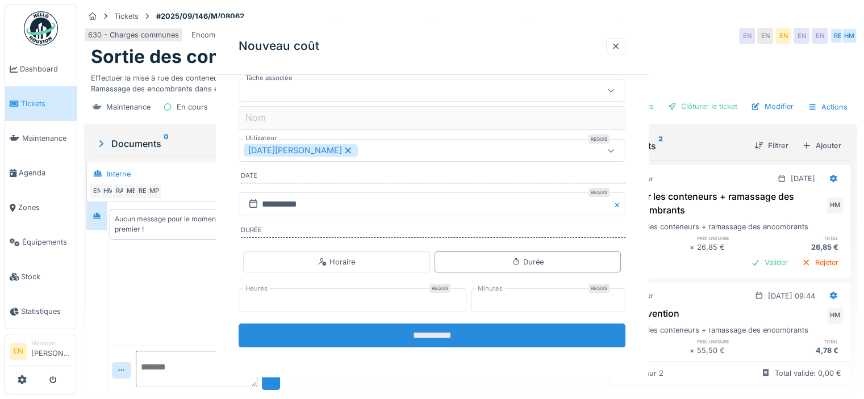
scroll to position [0, 0]
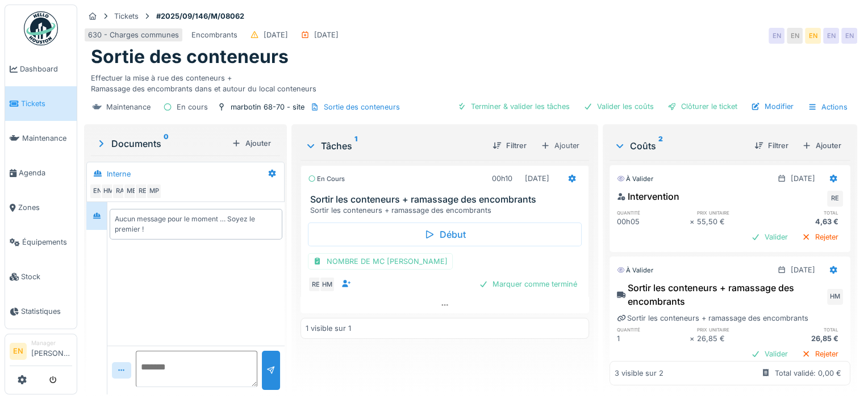
click at [461, 49] on div "Sortie des conteneurs" at bounding box center [470, 57] width 759 height 22
click at [699, 110] on div "Clôturer le ticket" at bounding box center [702, 106] width 79 height 15
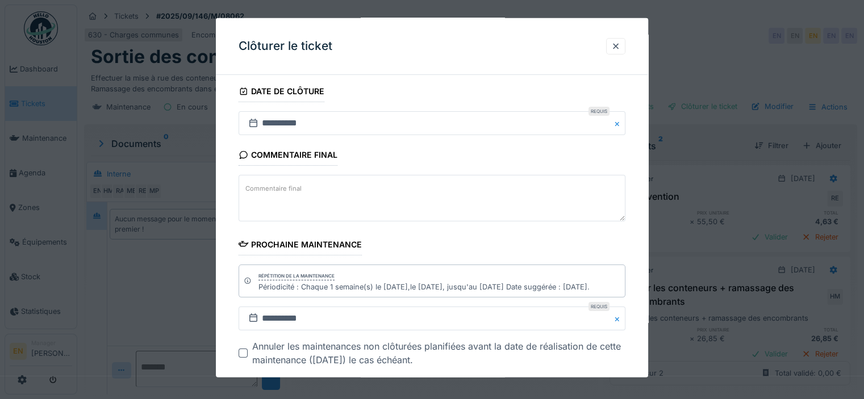
scroll to position [185, 0]
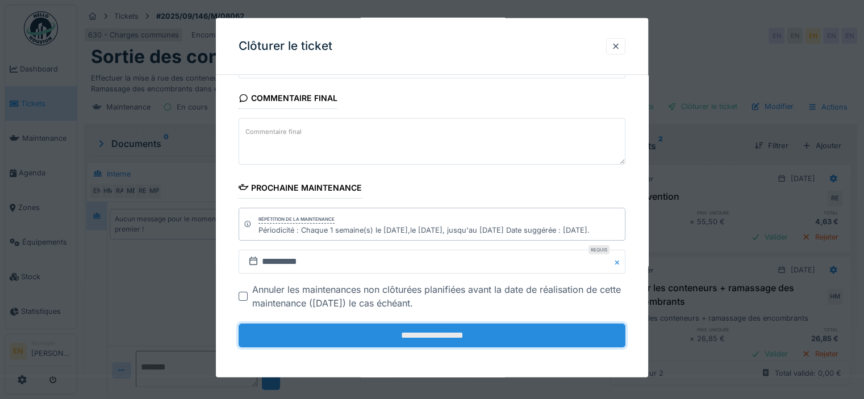
click at [434, 338] on input "**********" at bounding box center [432, 336] width 387 height 24
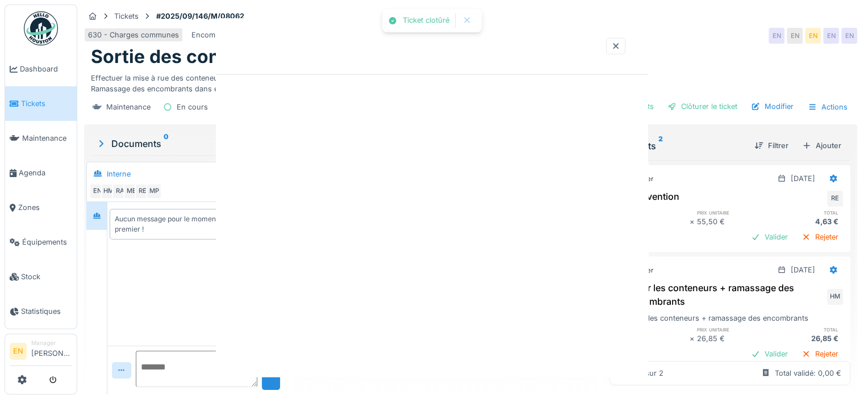
scroll to position [0, 0]
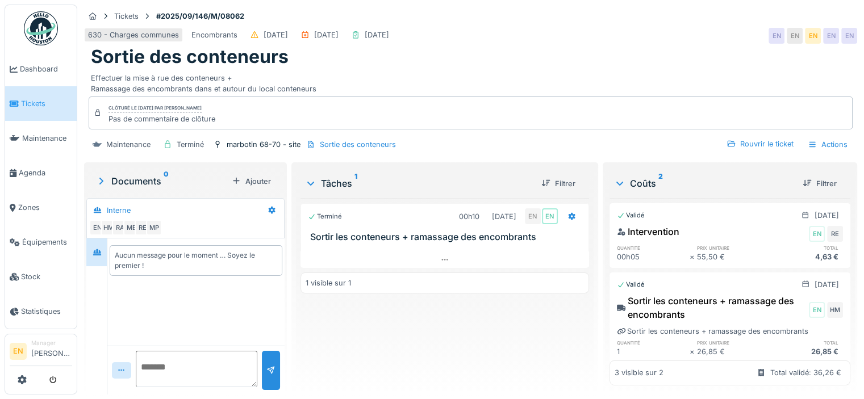
click at [624, 54] on div "Sortie des conteneurs" at bounding box center [470, 57] width 759 height 22
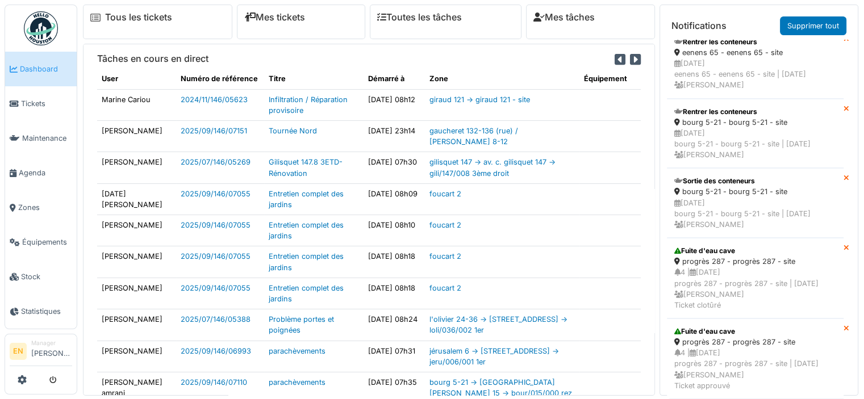
scroll to position [753, 0]
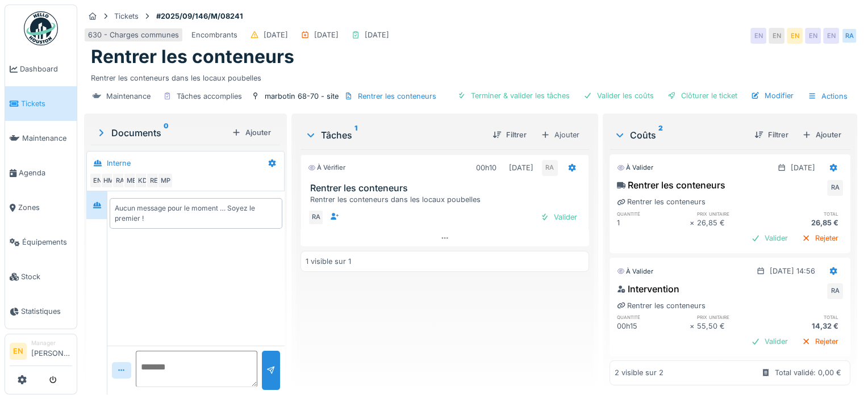
click at [384, 318] on div "À vérifier 00h10 [DATE] RA Rentrer les conteneurs Rentrer les conteneurs dans l…" at bounding box center [444, 267] width 288 height 236
click at [687, 102] on div "Clôturer le ticket" at bounding box center [702, 95] width 79 height 15
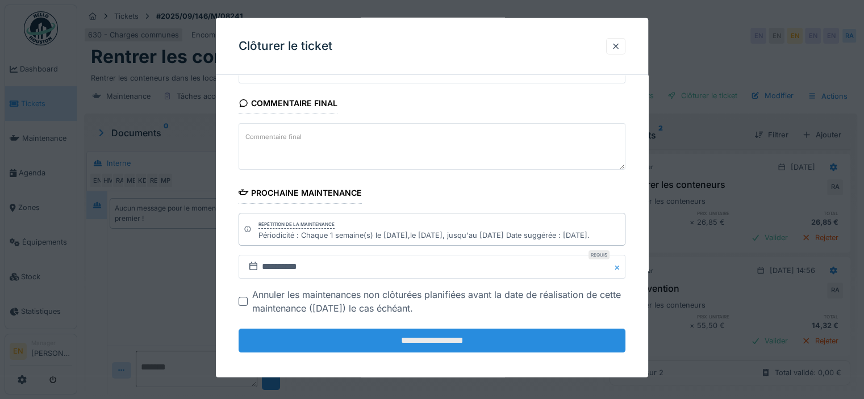
scroll to position [185, 0]
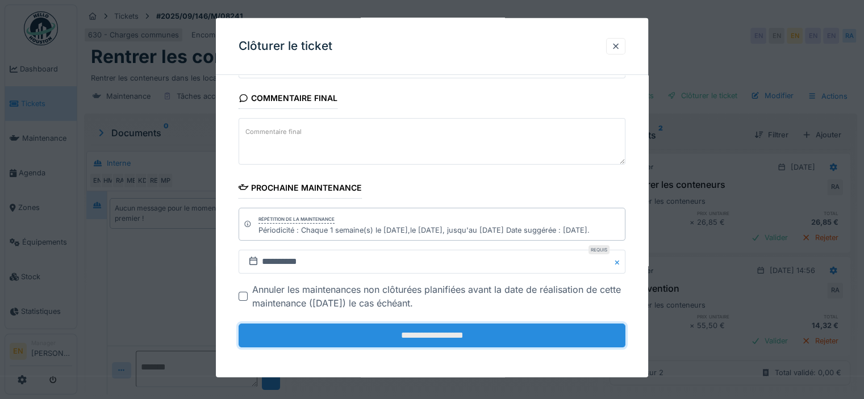
click at [426, 338] on input "**********" at bounding box center [432, 336] width 387 height 24
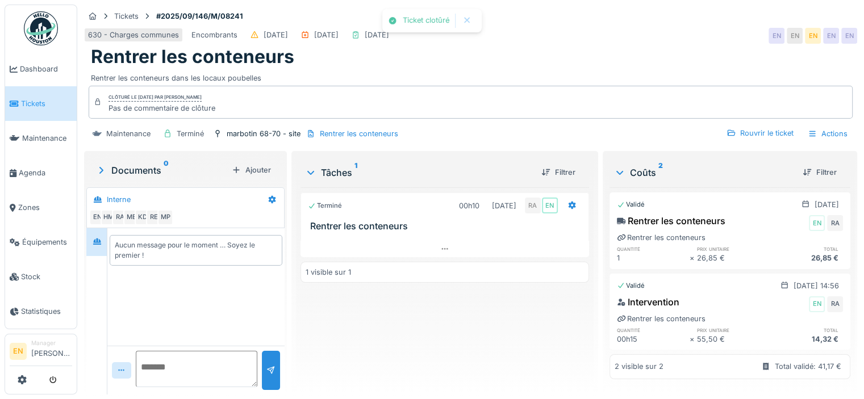
scroll to position [9, 0]
click at [446, 336] on div "Terminé 00h10 [DATE] RA EN Rentrer les conteneurs 1 visible sur 1" at bounding box center [444, 286] width 288 height 198
click at [32, 29] on img at bounding box center [41, 28] width 34 height 34
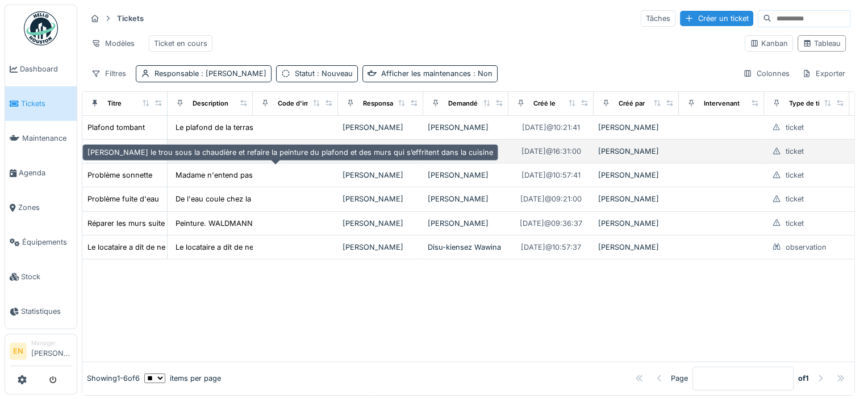
click at [130, 157] on div "[PERSON_NAME] le trou sous la chaudière et refaire la peinture du plafond et de…" at bounding box center [289, 151] width 405 height 11
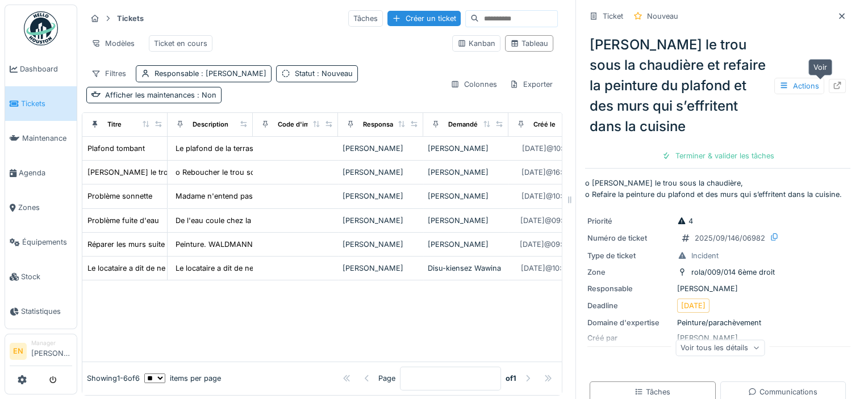
click at [833, 85] on icon at bounding box center [837, 85] width 9 height 7
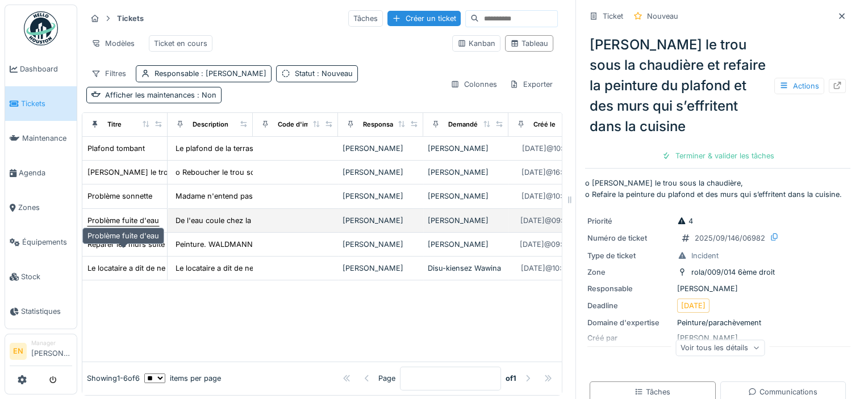
click at [109, 226] on div "Problème fuite d'eau" at bounding box center [123, 220] width 72 height 11
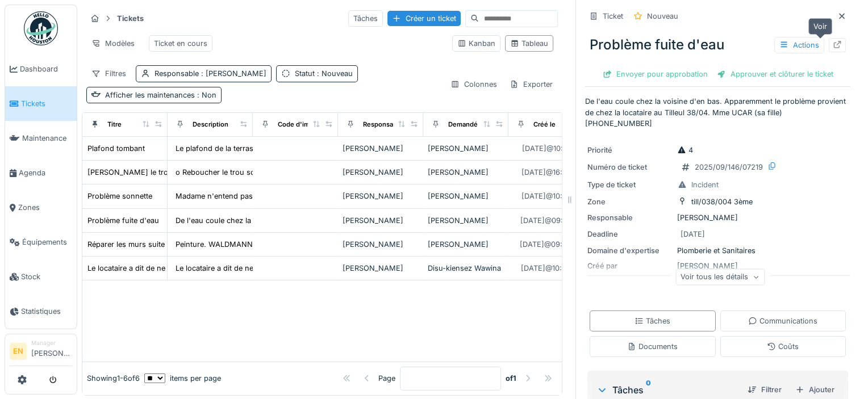
click at [833, 47] on icon at bounding box center [837, 44] width 9 height 7
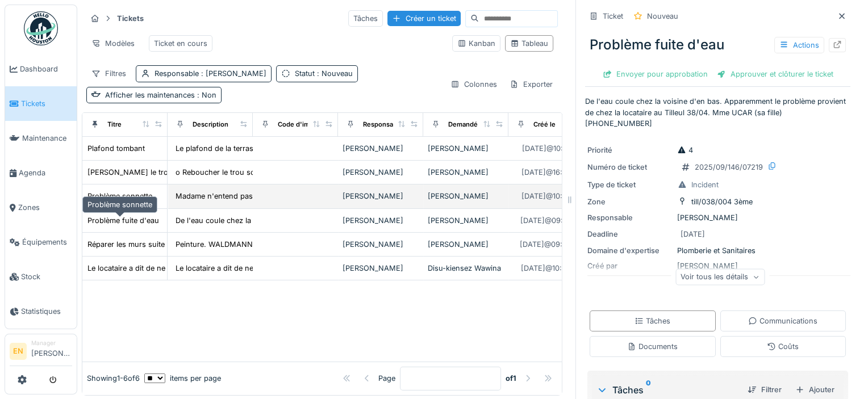
click at [136, 202] on div "Problème sonnette" at bounding box center [119, 196] width 65 height 11
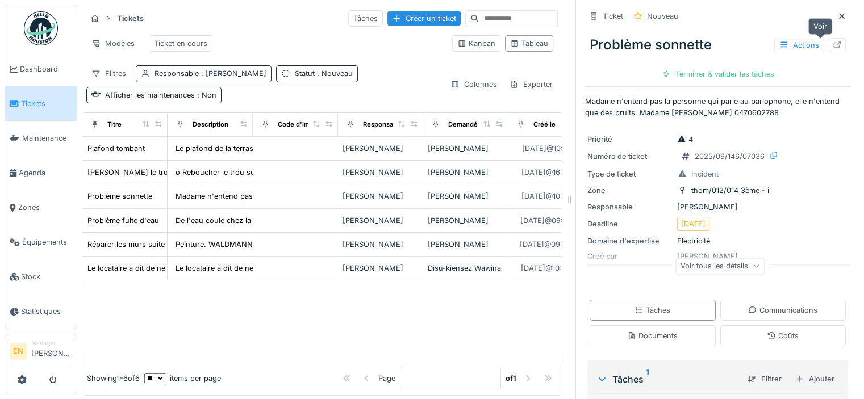
click at [834, 45] on icon at bounding box center [837, 44] width 7 height 7
click at [523, 373] on div at bounding box center [527, 378] width 9 height 11
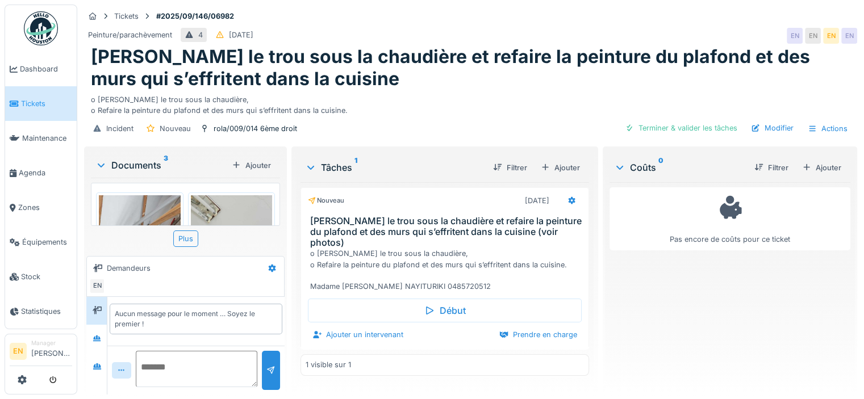
scroll to position [9, 0]
click at [168, 358] on textarea at bounding box center [197, 369] width 122 height 36
type textarea "**********"
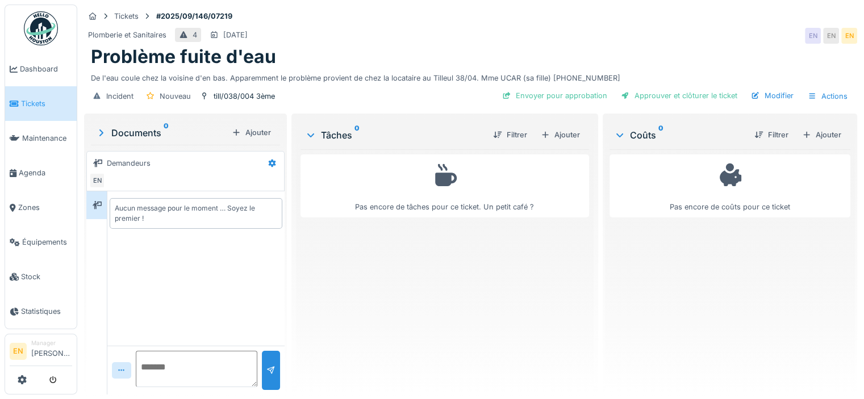
click at [623, 44] on div "Plomberie et Sanitaires 4 [DATE] EN EN EN" at bounding box center [470, 36] width 773 height 20
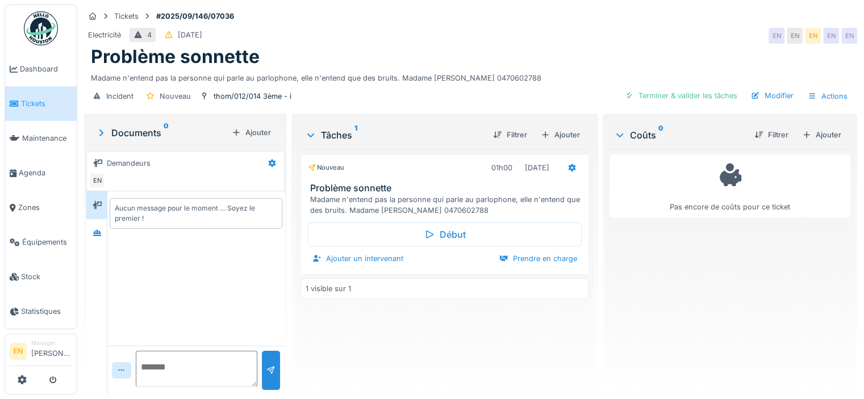
click at [566, 31] on div "Electricité 4 [DATE] EN EN EN EN EN" at bounding box center [470, 36] width 773 height 20
click at [244, 100] on div "thom/012/014 3ème - i" at bounding box center [253, 96] width 78 height 11
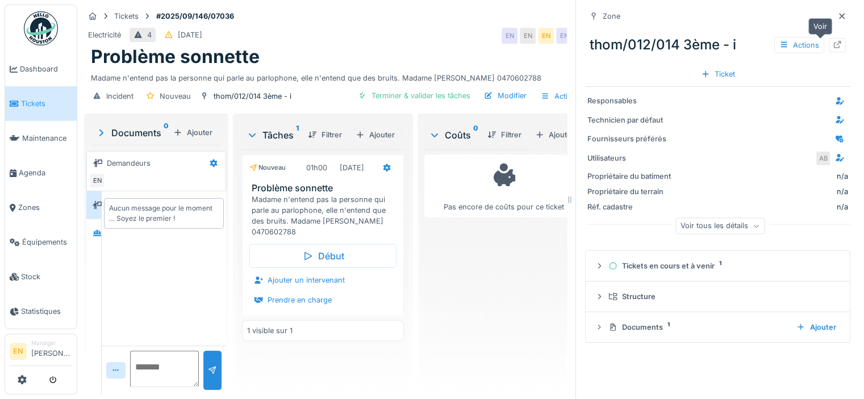
click at [829, 45] on div at bounding box center [837, 45] width 17 height 14
click at [837, 11] on div at bounding box center [841, 16] width 9 height 11
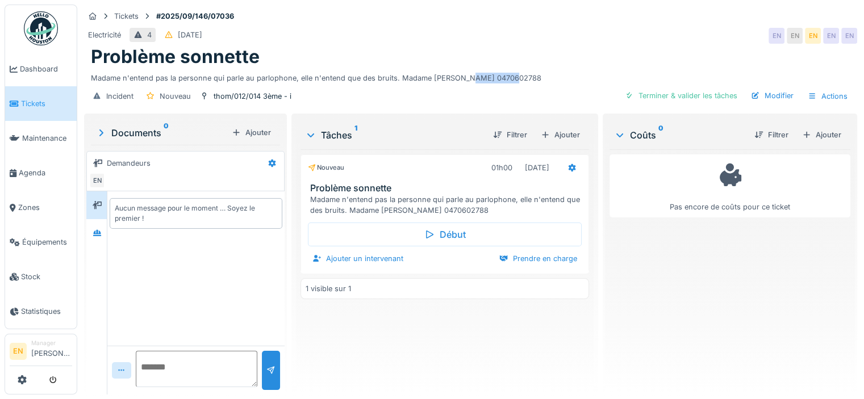
drag, startPoint x: 461, startPoint y: 78, endPoint x: 513, endPoint y: 78, distance: 51.7
click at [513, 78] on div "Madame n'entend pas la personne qui parle au parlophone, elle n'entend que des …" at bounding box center [470, 75] width 759 height 15
copy div "0470602788"
click at [567, 167] on icon at bounding box center [571, 167] width 9 height 7
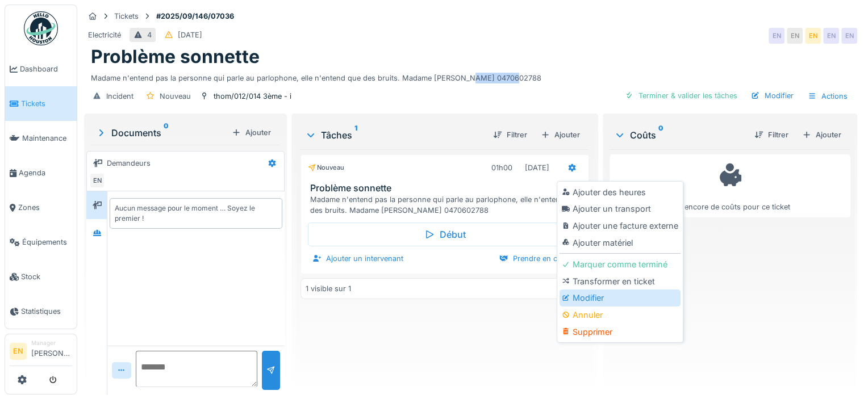
click at [582, 296] on div "Modifier" at bounding box center [619, 298] width 121 height 17
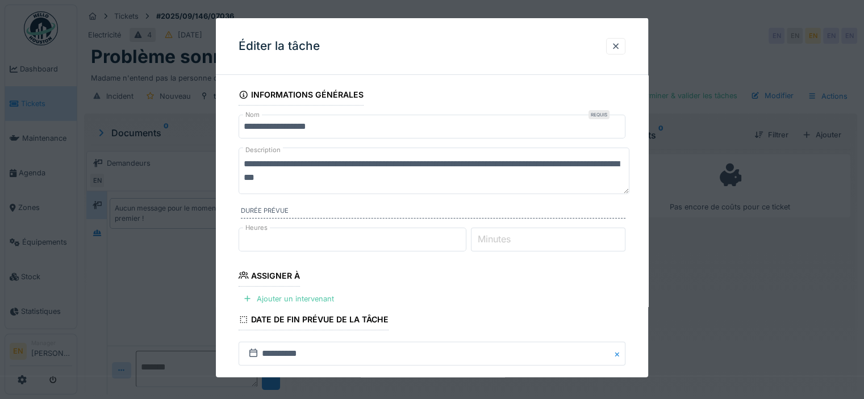
click at [601, 306] on fieldset "**********" at bounding box center [432, 320] width 387 height 473
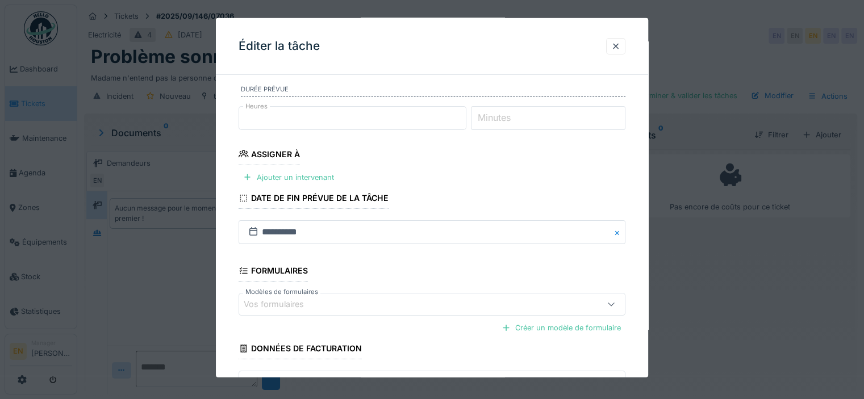
scroll to position [159, 0]
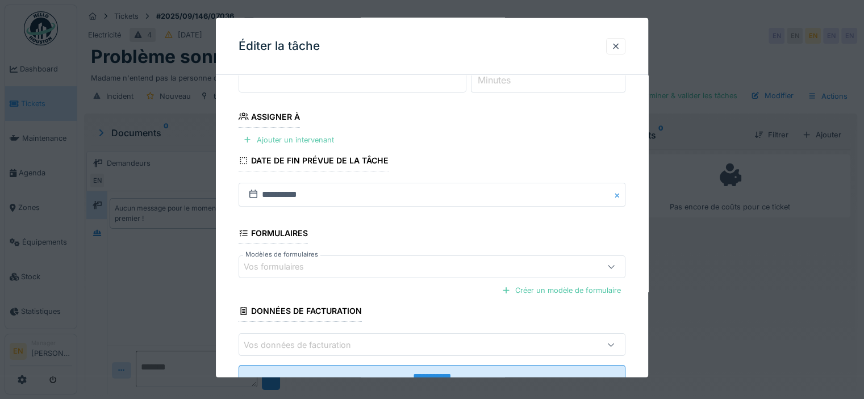
click at [304, 144] on div "Ajouter un intervenant" at bounding box center [289, 139] width 100 height 15
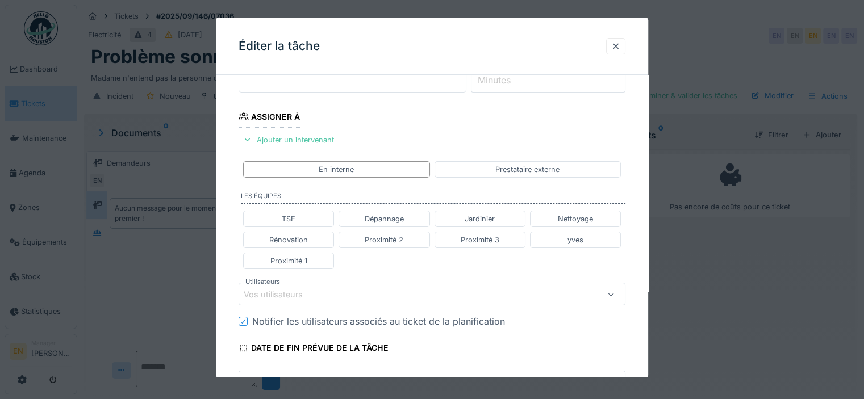
click at [320, 288] on div "Vos utilisateurs" at bounding box center [408, 294] width 329 height 12
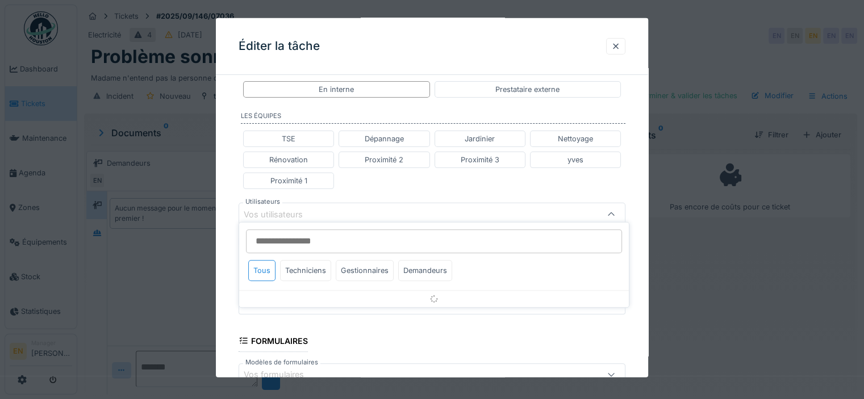
scroll to position [253, 0]
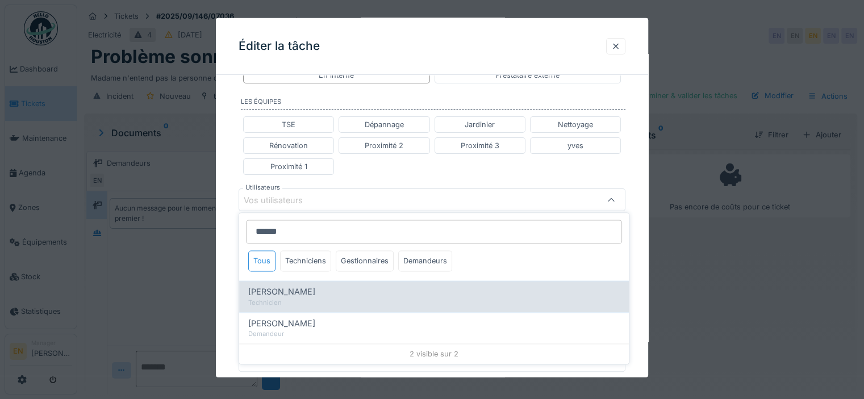
type input "******"
click at [298, 296] on span "[PERSON_NAME]" at bounding box center [281, 292] width 67 height 12
type input "****"
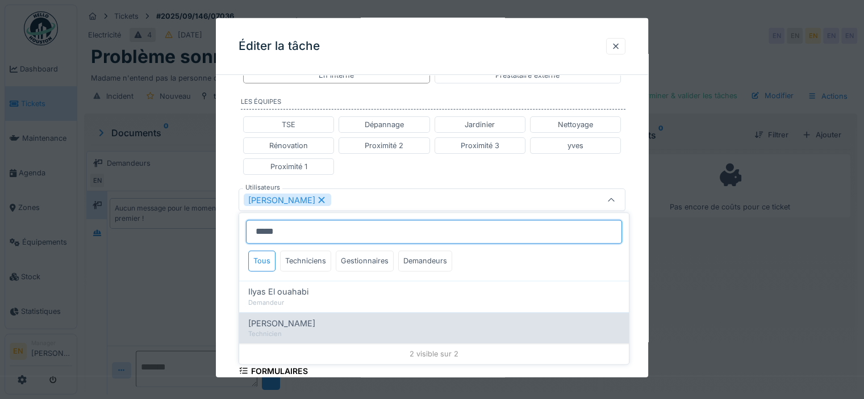
type input "*****"
click at [292, 326] on span "[PERSON_NAME]" at bounding box center [281, 323] width 67 height 12
type input "**********"
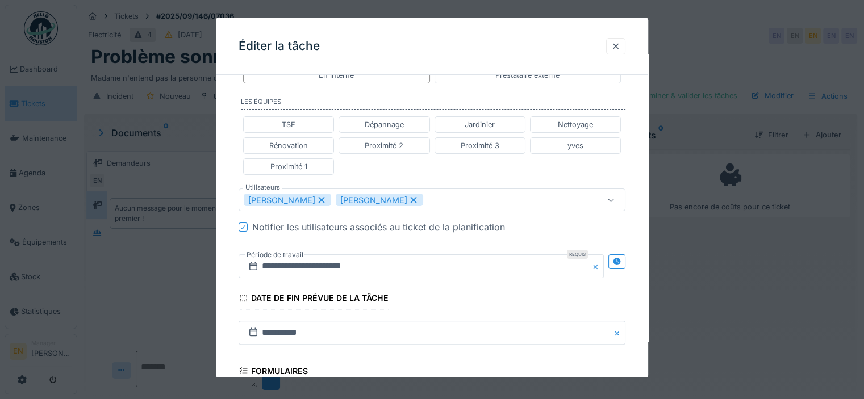
click at [634, 261] on div "**********" at bounding box center [432, 195] width 432 height 728
click at [625, 258] on div at bounding box center [616, 261] width 17 height 14
click at [328, 262] on input "**********" at bounding box center [326, 266] width 174 height 24
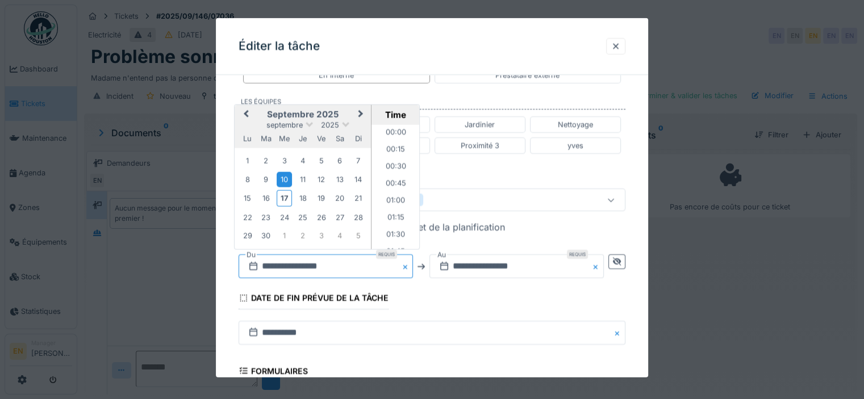
scroll to position [423, 0]
click at [286, 232] on div "1" at bounding box center [284, 235] width 15 height 15
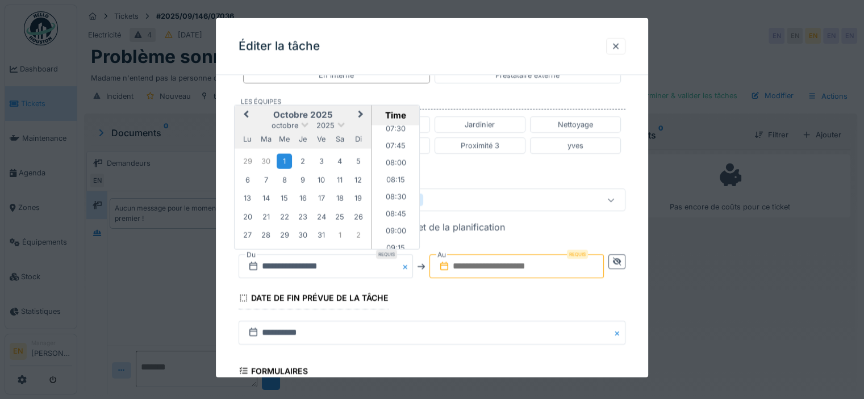
scroll to position [532, 0]
click at [400, 213] on li "09:00" at bounding box center [395, 215] width 48 height 17
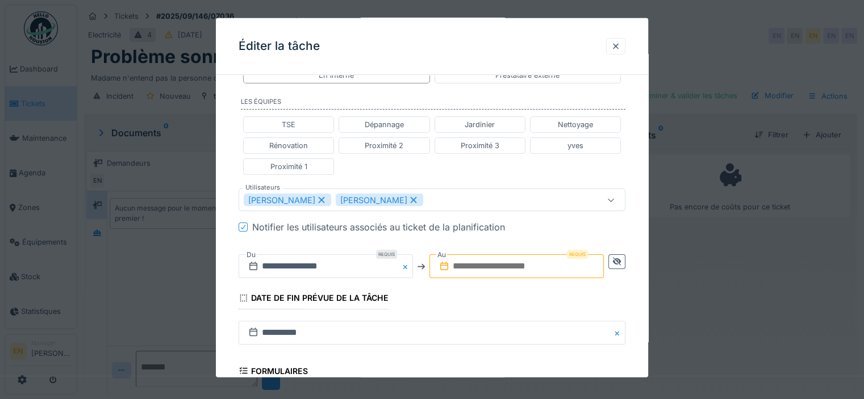
click at [493, 267] on input "text" at bounding box center [516, 266] width 174 height 24
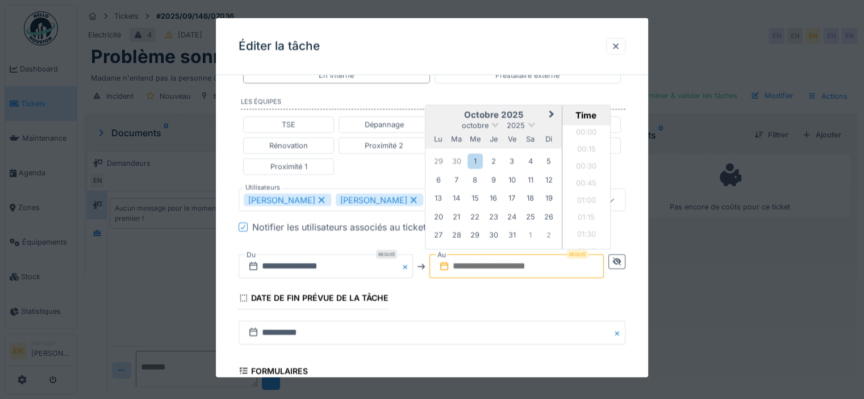
scroll to position [713, 0]
click at [475, 161] on div "1" at bounding box center [474, 160] width 15 height 15
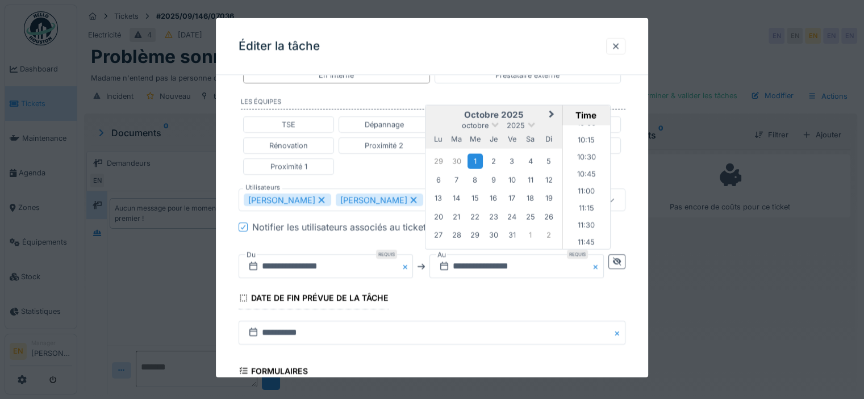
scroll to position [668, 0]
click at [591, 141] on li "10:00" at bounding box center [586, 147] width 48 height 17
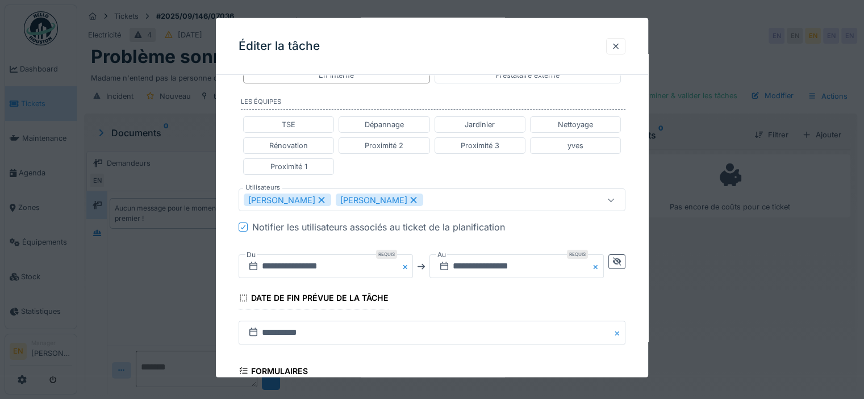
click at [630, 300] on div "**********" at bounding box center [432, 195] width 432 height 728
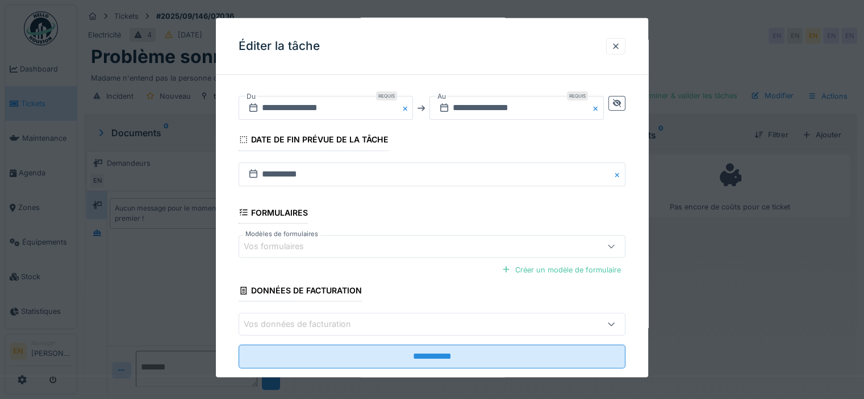
scroll to position [432, 0]
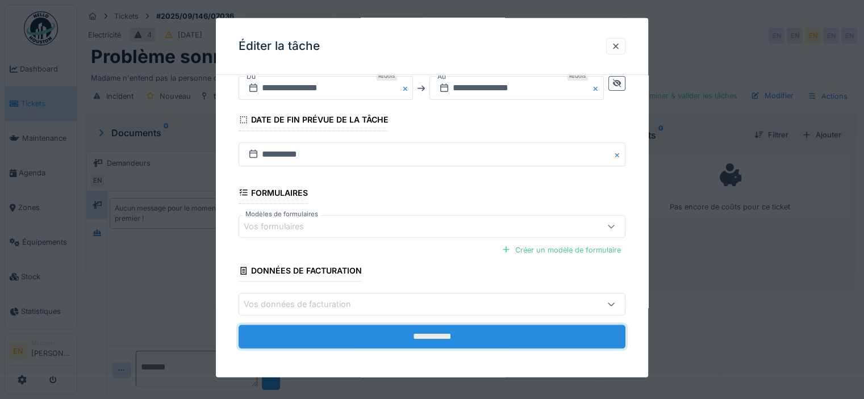
click at [446, 339] on input "**********" at bounding box center [432, 337] width 387 height 24
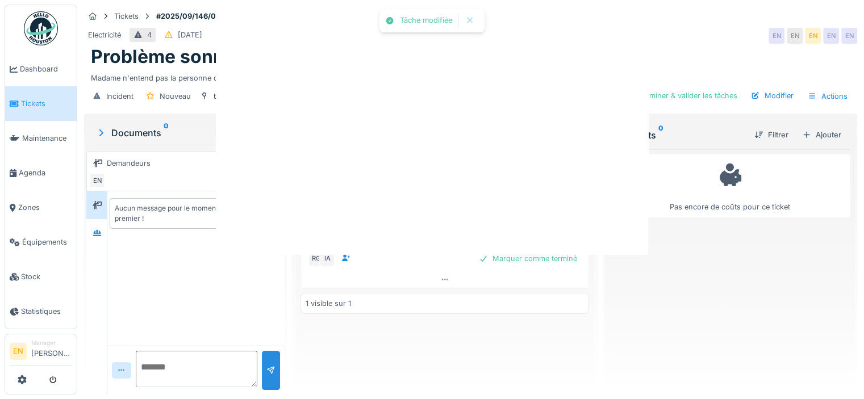
scroll to position [0, 0]
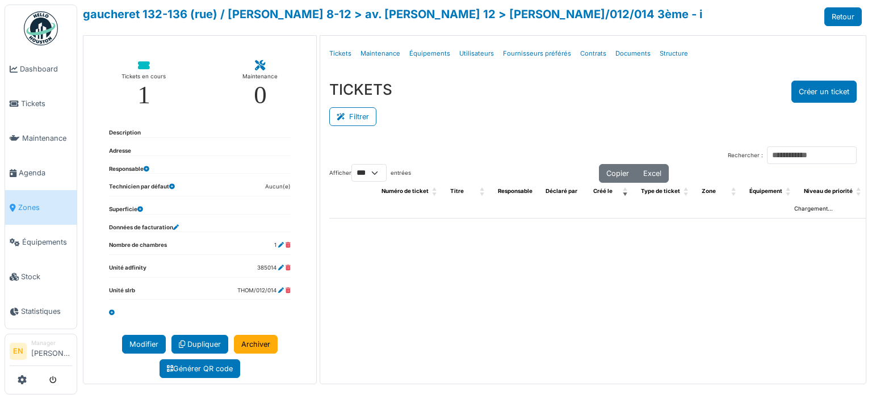
select select "***"
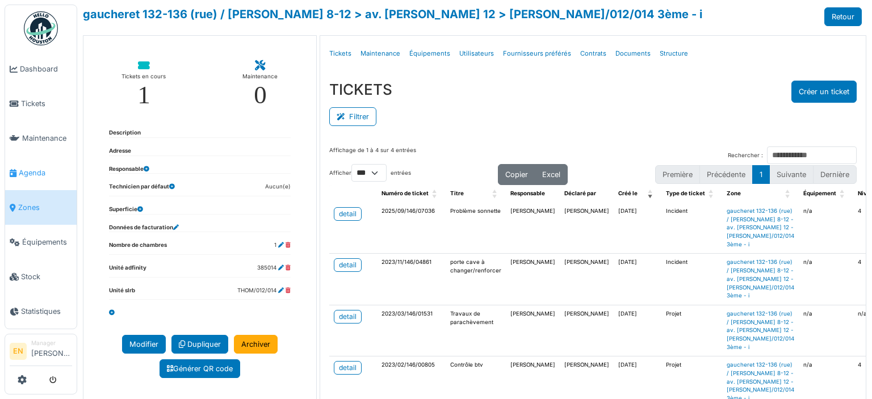
click at [33, 172] on span "Agenda" at bounding box center [45, 173] width 53 height 11
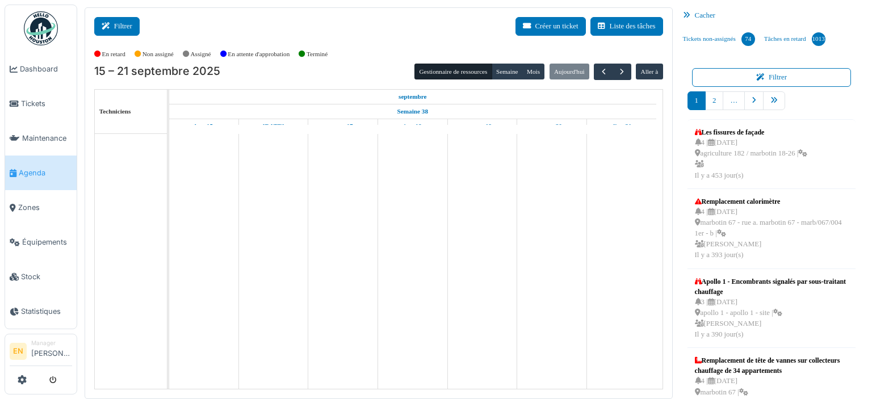
click at [116, 24] on button "Filtrer" at bounding box center [116, 26] width 45 height 19
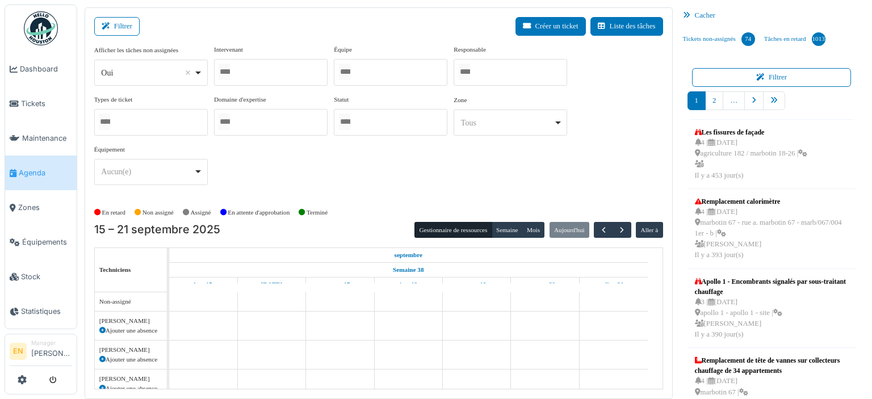
click at [202, 77] on div "Oui Remove item" at bounding box center [151, 73] width 104 height 16
select select "**"
click at [254, 73] on div at bounding box center [271, 72] width 114 height 27
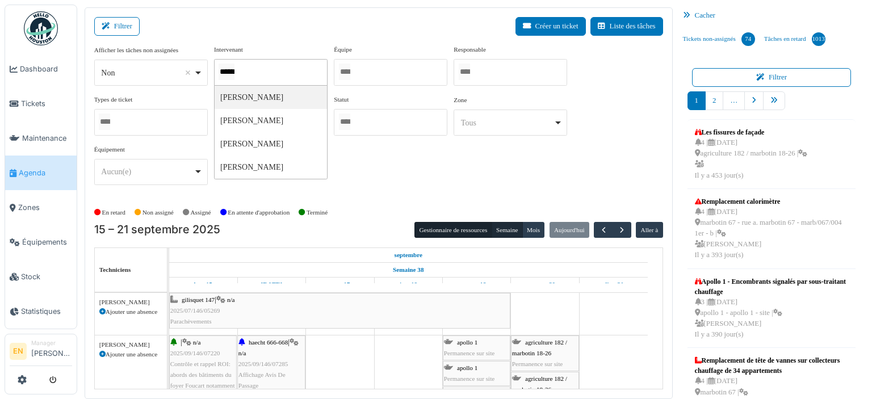
type input "******"
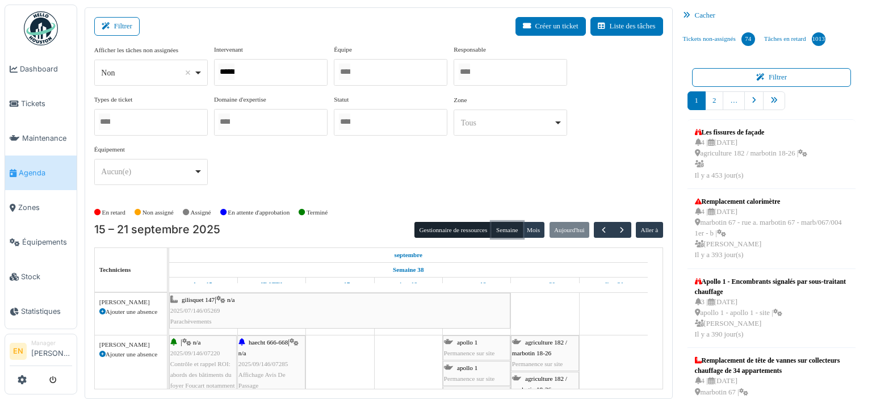
click at [504, 231] on button "Semaine" at bounding box center [507, 230] width 31 height 16
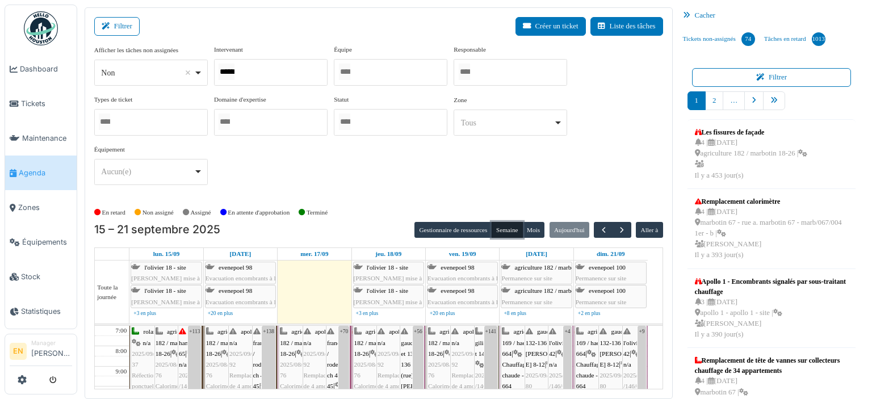
click at [270, 77] on div "******" at bounding box center [271, 72] width 114 height 27
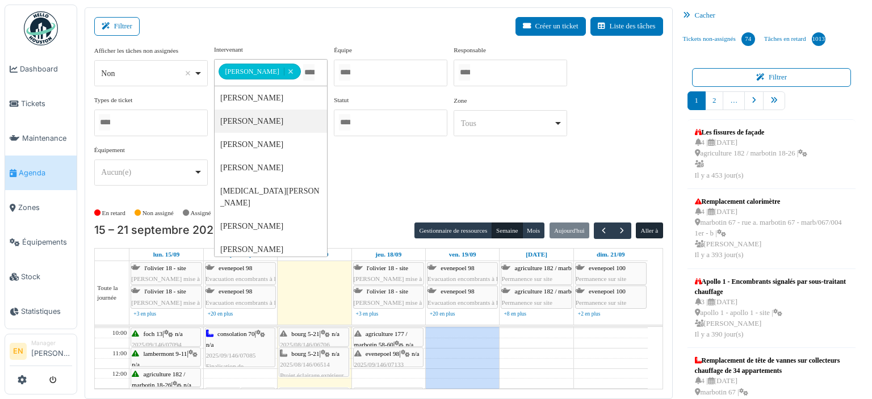
scroll to position [57, 0]
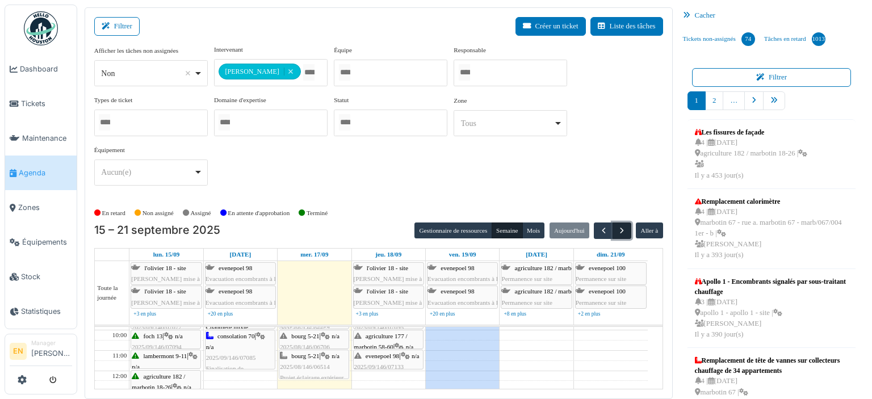
click at [617, 229] on span "button" at bounding box center [622, 231] width 10 height 10
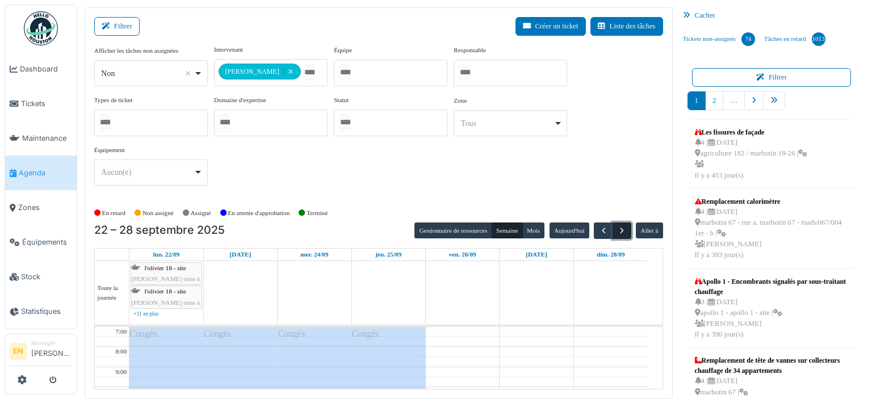
click at [617, 229] on span "button" at bounding box center [622, 231] width 10 height 10
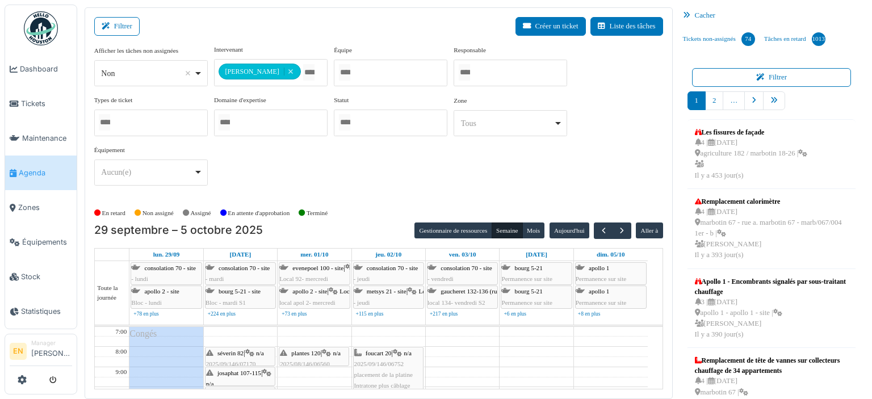
click at [596, 137] on div "**********" at bounding box center [378, 120] width 569 height 150
click at [619, 133] on div "**********" at bounding box center [378, 120] width 569 height 150
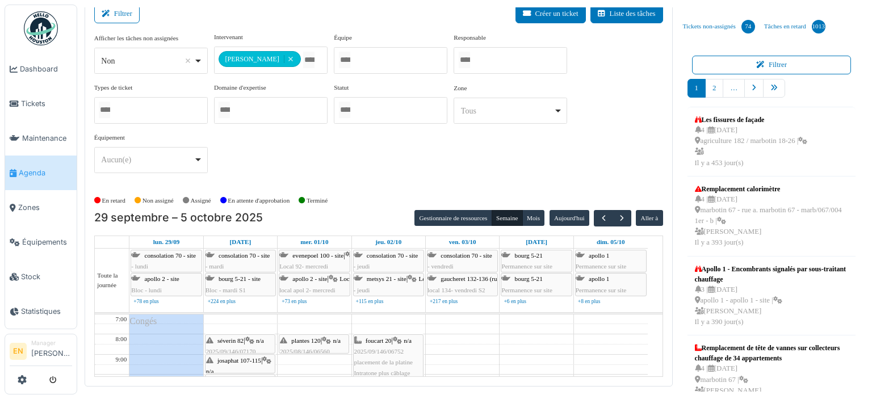
scroll to position [14, 0]
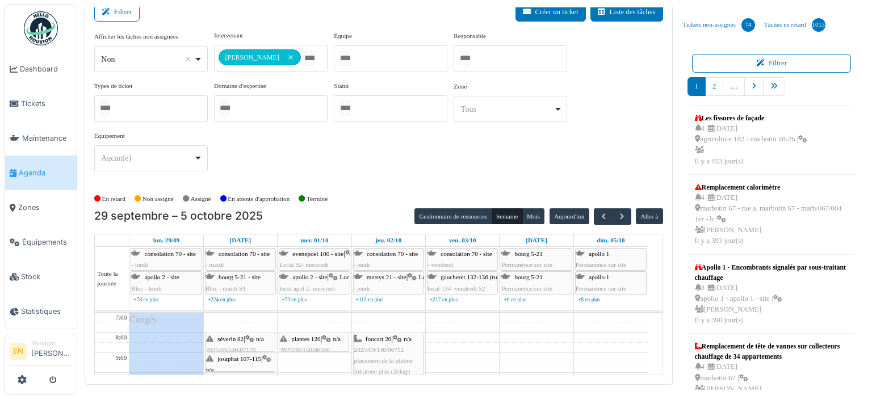
click at [609, 161] on div "**********" at bounding box center [378, 106] width 569 height 150
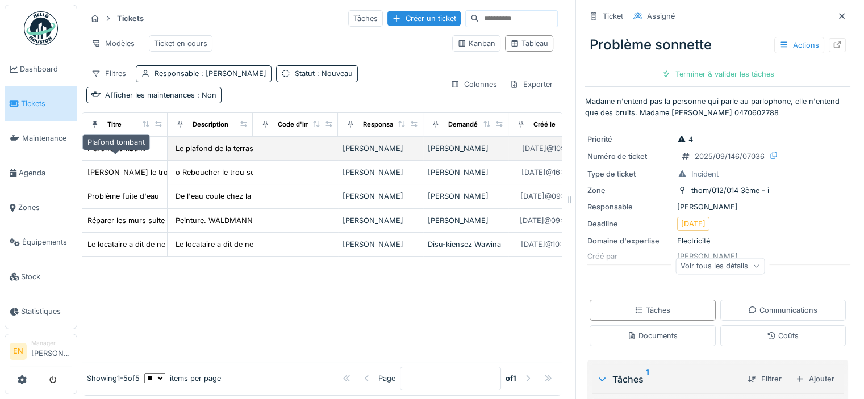
click at [130, 154] on div "Plafond tombant" at bounding box center [115, 148] width 57 height 11
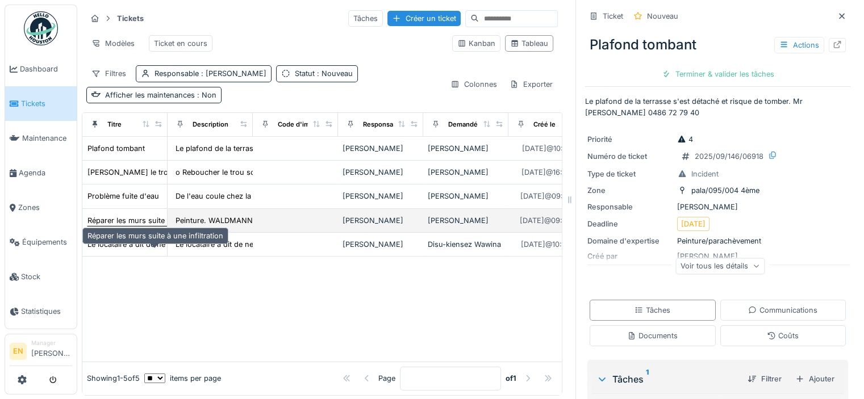
click at [141, 226] on div "Réparer les murs suite à une infiltration" at bounding box center [155, 220] width 136 height 11
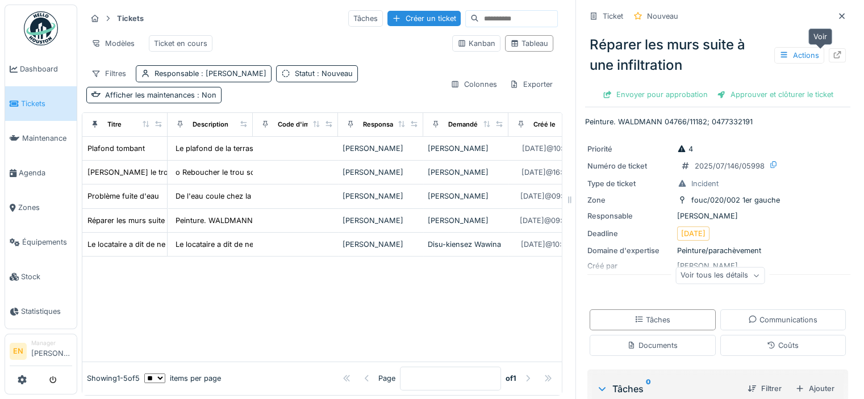
click at [834, 58] on icon at bounding box center [837, 54] width 7 height 7
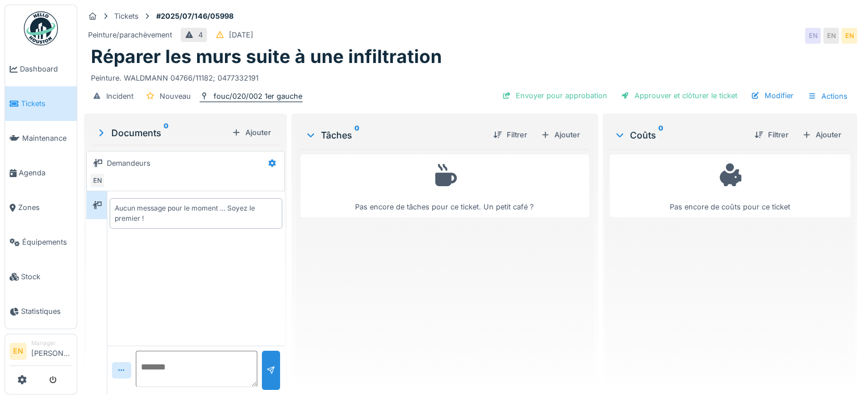
click at [245, 98] on div "fouc/020/002 1er gauche" at bounding box center [258, 96] width 89 height 11
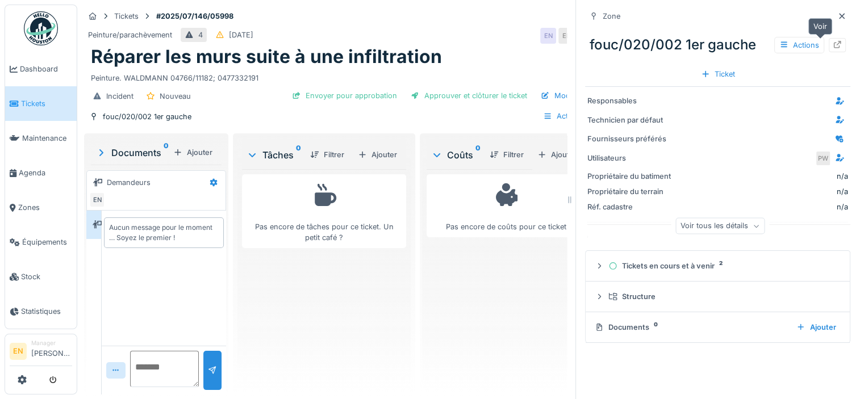
click at [833, 45] on icon at bounding box center [837, 44] width 9 height 7
click at [839, 18] on icon at bounding box center [842, 16] width 6 height 6
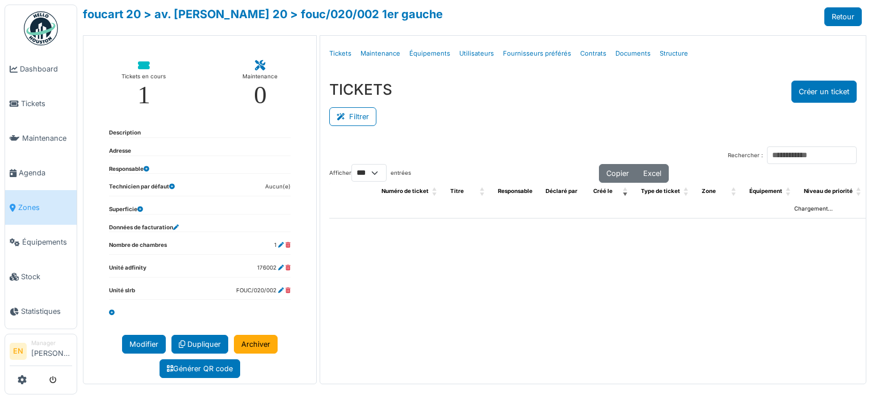
select select "***"
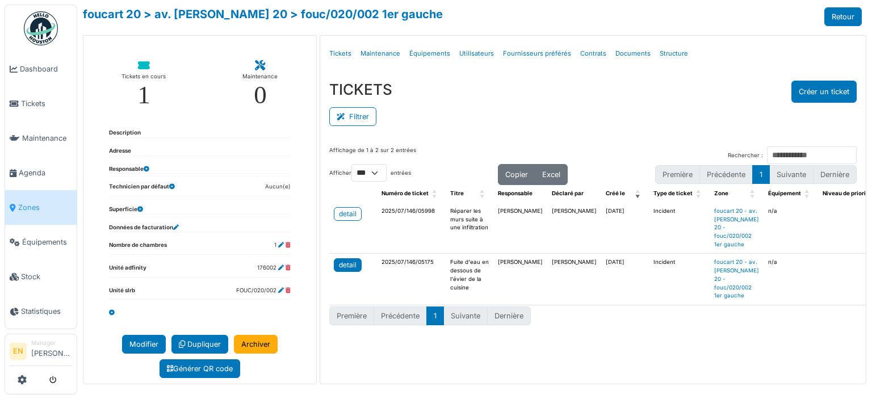
click at [354, 262] on div "detail" at bounding box center [348, 265] width 18 height 10
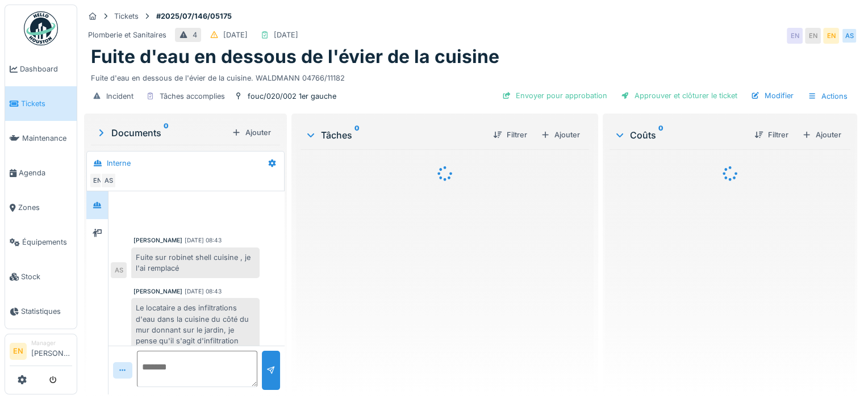
scroll to position [30, 0]
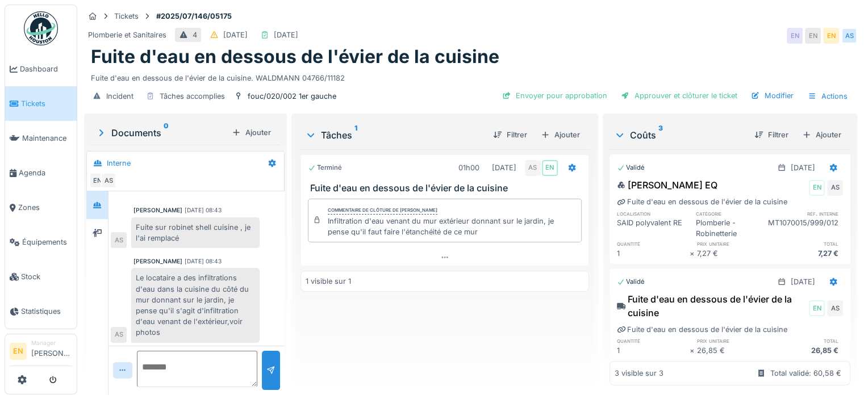
click at [533, 336] on div "Terminé 01h00 [DATE] AS EN Fuite d'eau en dessous de l'évier de la cuisine Comm…" at bounding box center [444, 267] width 288 height 236
click at [677, 18] on div "Tickets #2025/07/146/05175" at bounding box center [470, 16] width 773 height 14
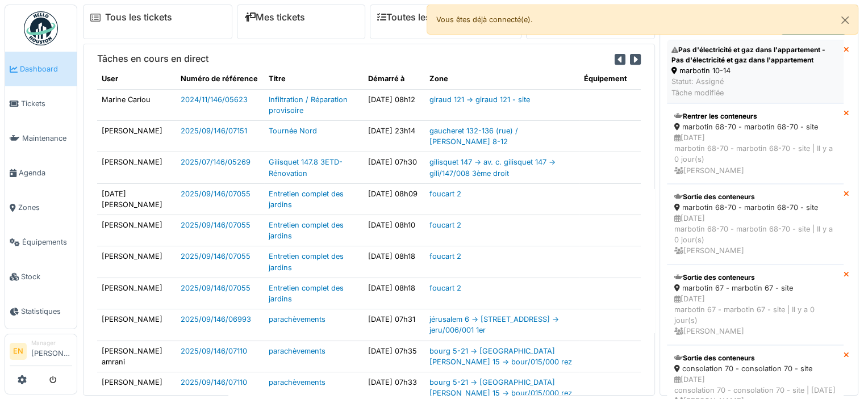
click at [731, 65] on div "marbotin 10-14" at bounding box center [755, 70] width 168 height 11
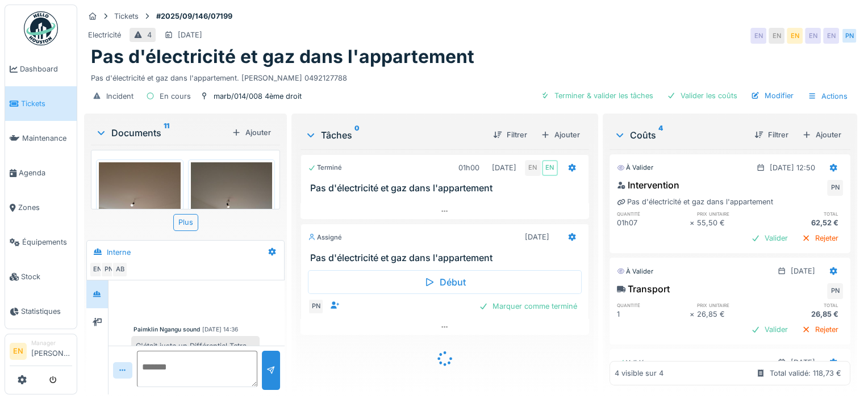
scroll to position [524, 0]
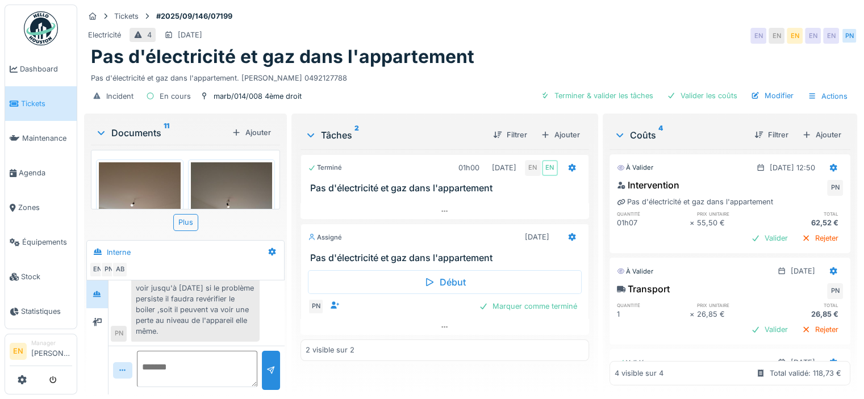
click at [277, 311] on div "Paimklin Ngangu sound 16/09/2025 13:57 Je constaté le boiler qui se trouve dans…" at bounding box center [197, 249] width 172 height 183
click at [446, 319] on div at bounding box center [444, 327] width 288 height 16
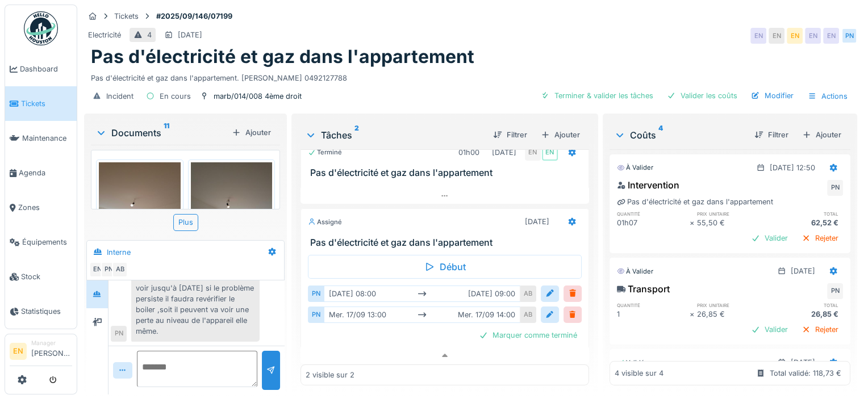
scroll to position [18, 0]
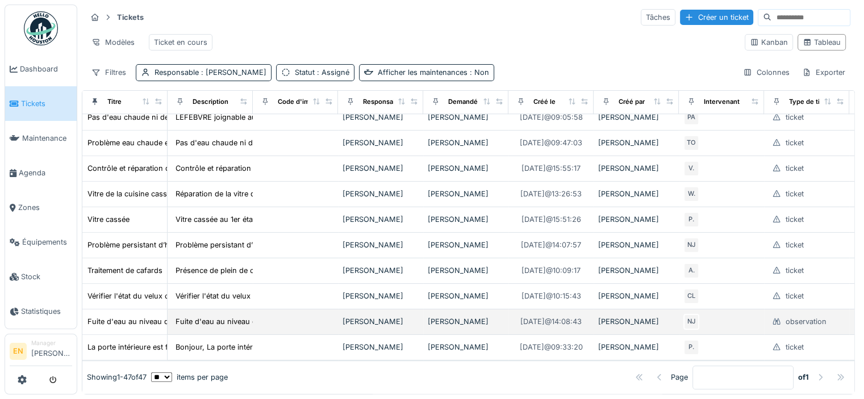
scroll to position [9, 0]
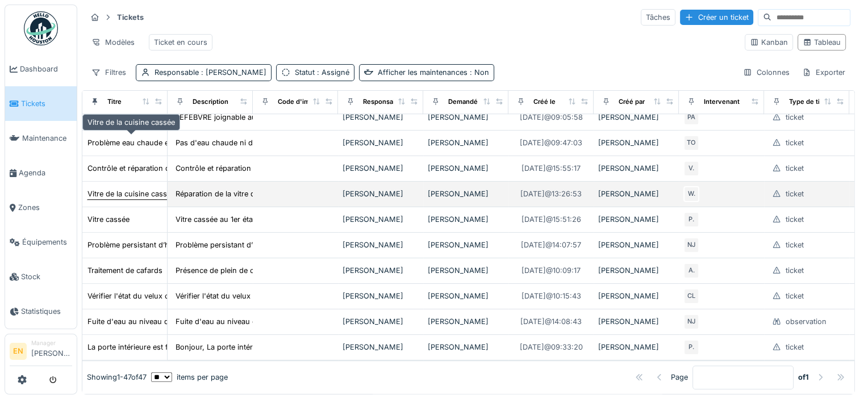
click at [143, 189] on div "Vitre de la cuisine cassée" at bounding box center [130, 194] width 87 height 11
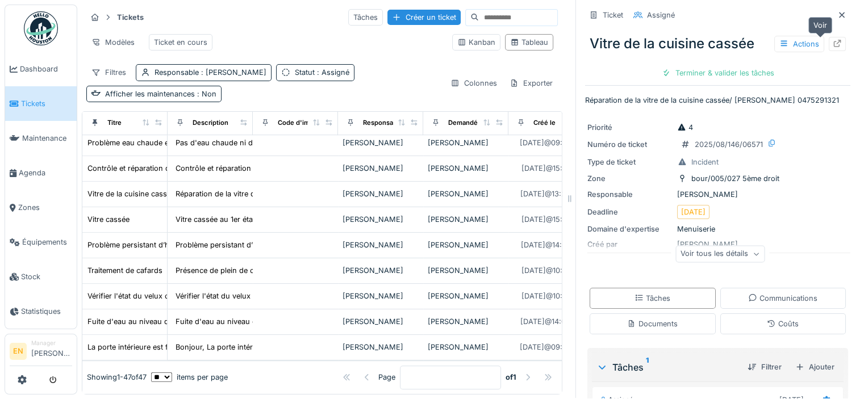
click at [833, 40] on icon at bounding box center [837, 43] width 9 height 7
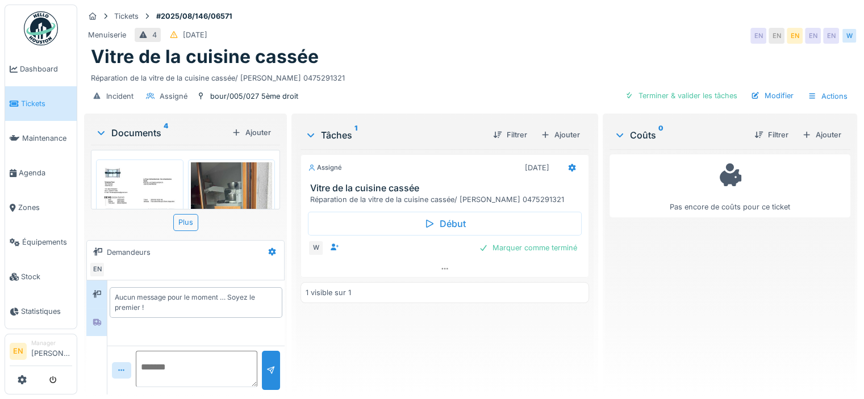
scroll to position [9, 0]
click at [100, 319] on icon at bounding box center [97, 322] width 9 height 7
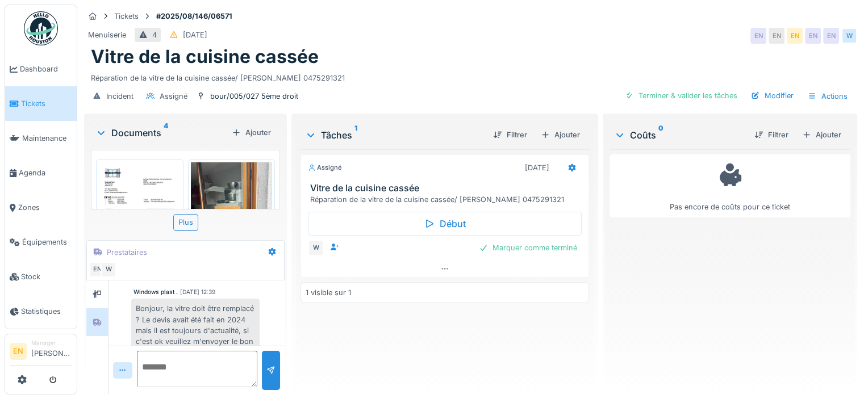
scroll to position [57, 0]
click at [129, 177] on img at bounding box center [140, 219] width 82 height 115
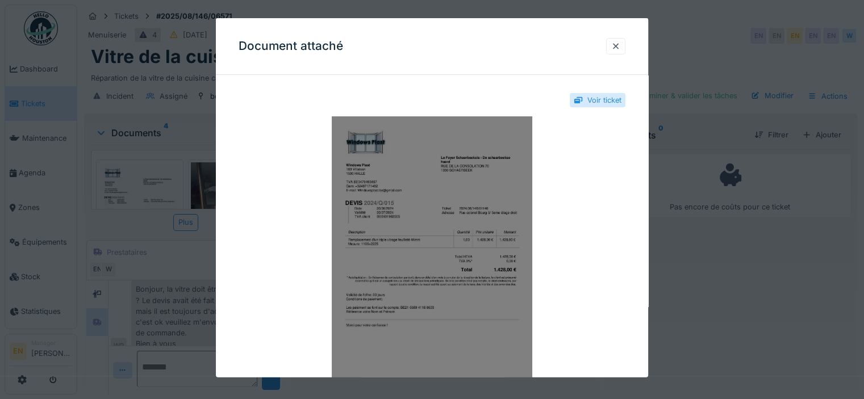
click at [465, 186] on img at bounding box center [432, 258] width 387 height 284
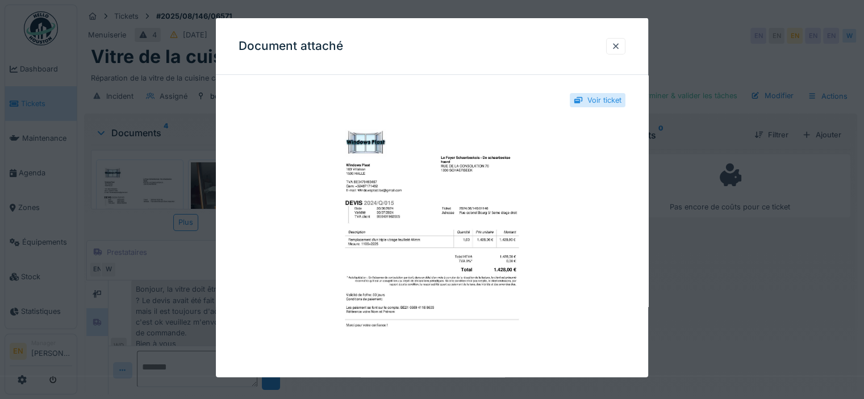
click at [600, 102] on div "Voir ticket" at bounding box center [604, 100] width 34 height 11
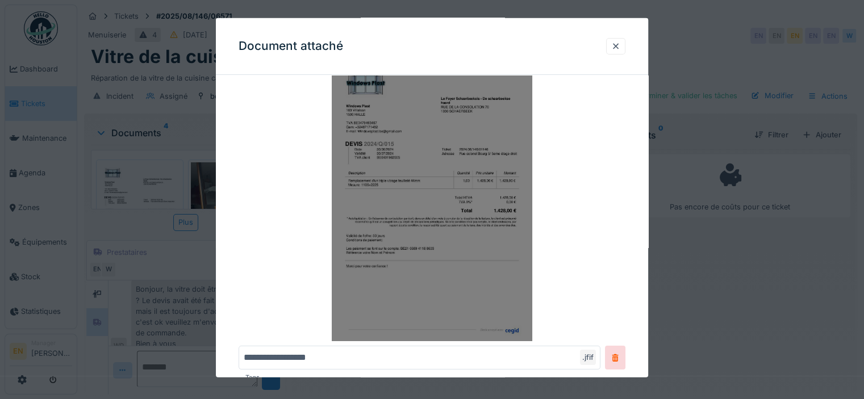
scroll to position [147, 0]
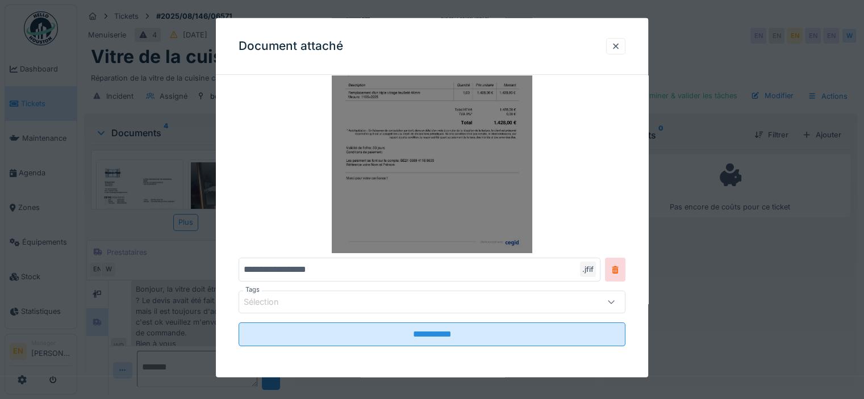
click at [452, 196] on img at bounding box center [432, 111] width 387 height 284
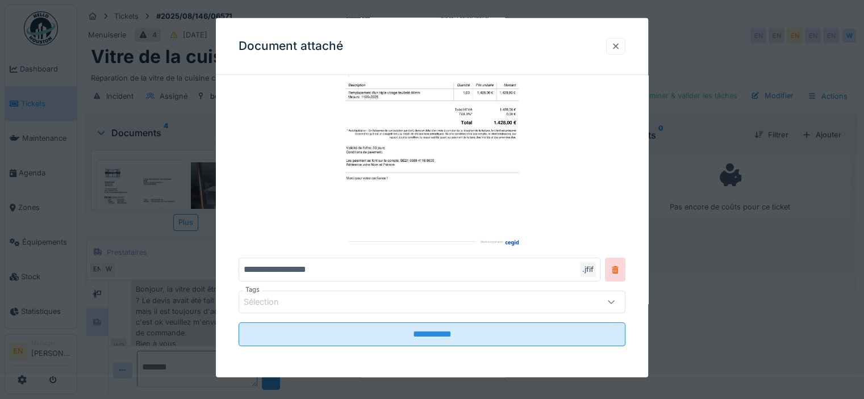
click at [618, 48] on div at bounding box center [615, 46] width 9 height 11
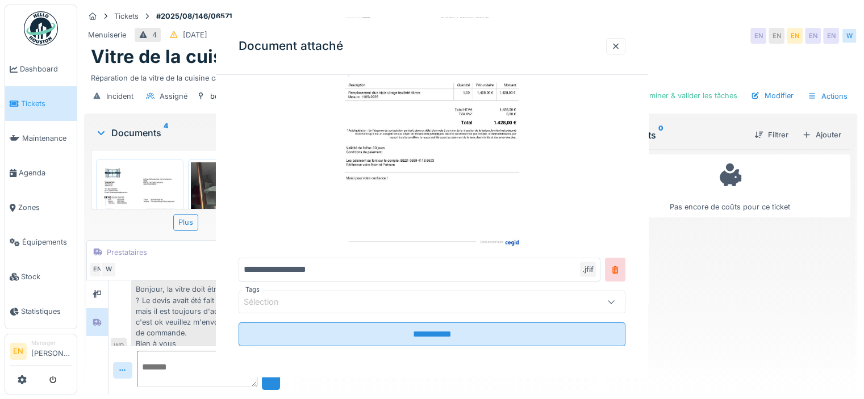
scroll to position [0, 0]
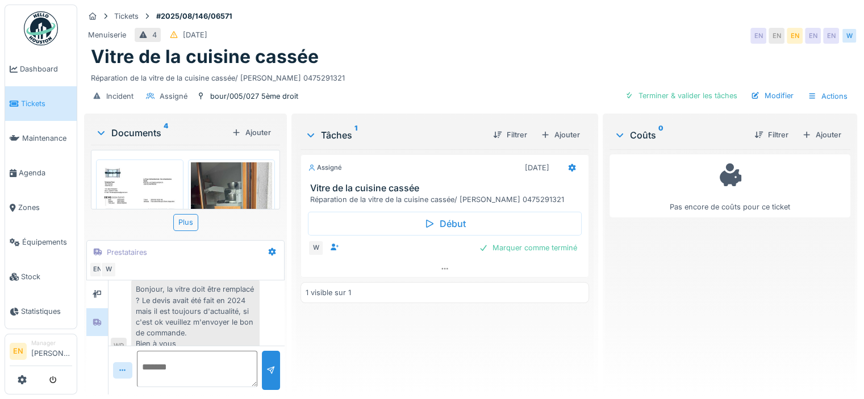
click at [127, 168] on img at bounding box center [140, 219] width 82 height 115
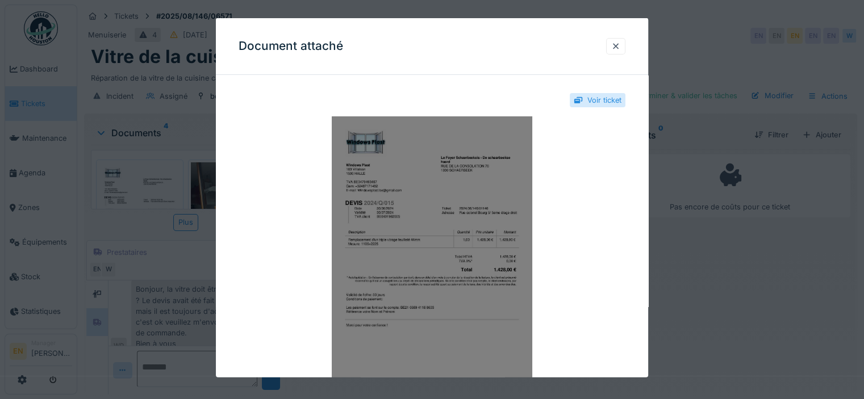
scroll to position [147, 0]
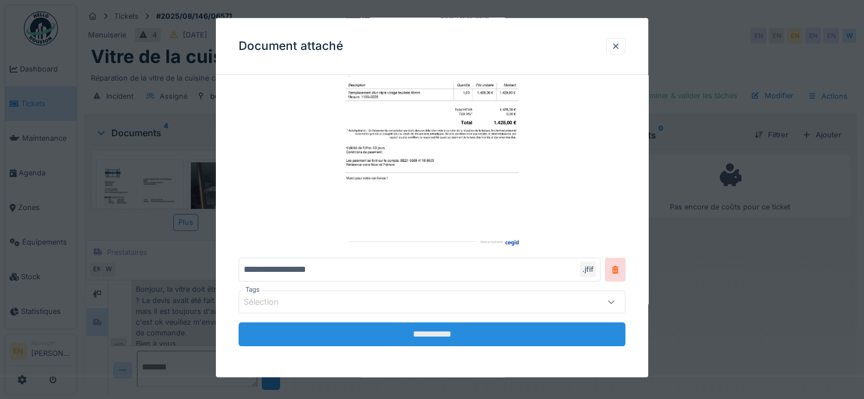
click at [430, 332] on input "**********" at bounding box center [432, 335] width 387 height 24
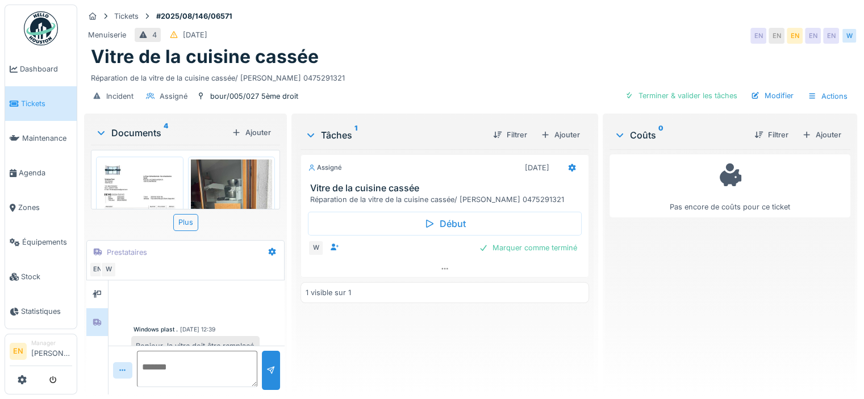
scroll to position [0, 0]
click at [154, 172] on img at bounding box center [140, 219] width 82 height 115
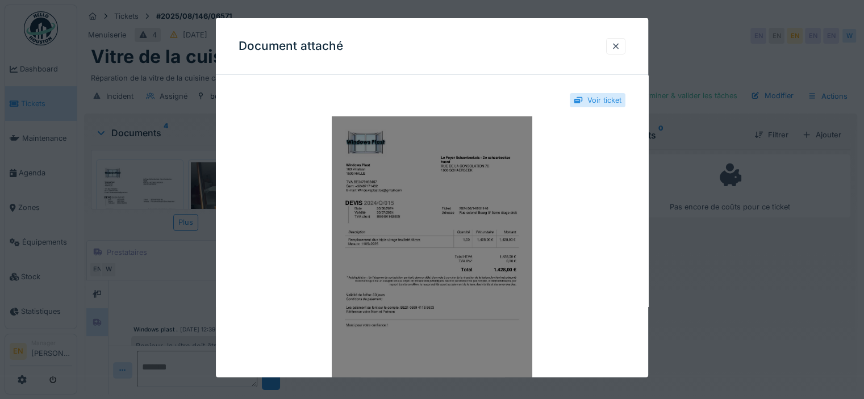
click at [412, 193] on img at bounding box center [432, 258] width 387 height 284
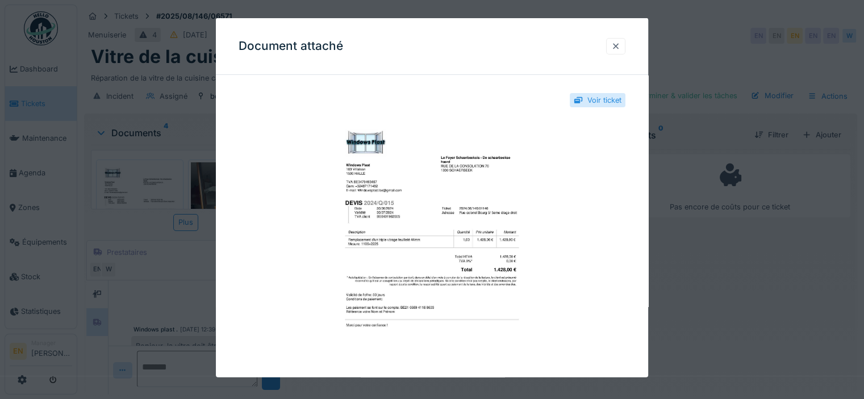
click at [618, 48] on div at bounding box center [615, 46] width 9 height 11
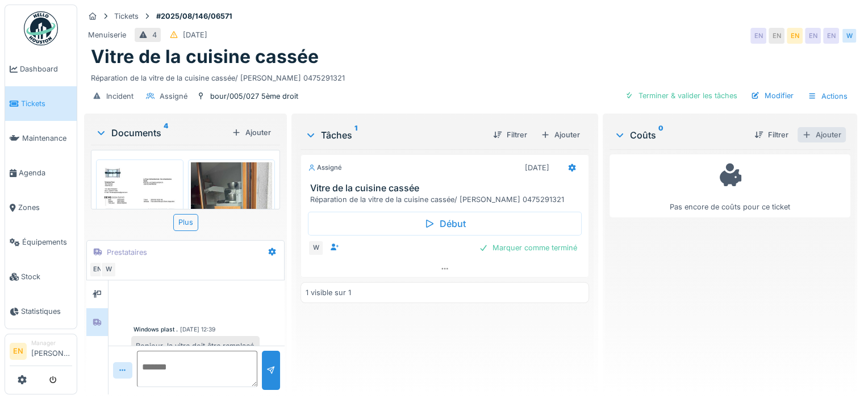
click at [806, 128] on div "Ajouter" at bounding box center [821, 134] width 48 height 15
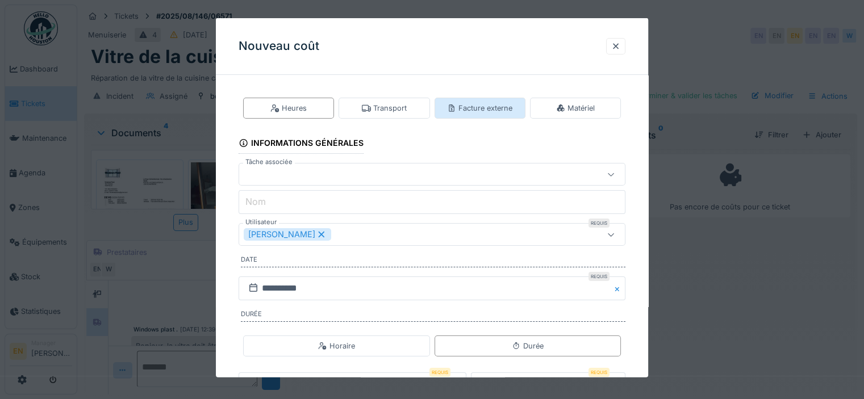
click at [472, 111] on div "Facture externe" at bounding box center [479, 108] width 65 height 11
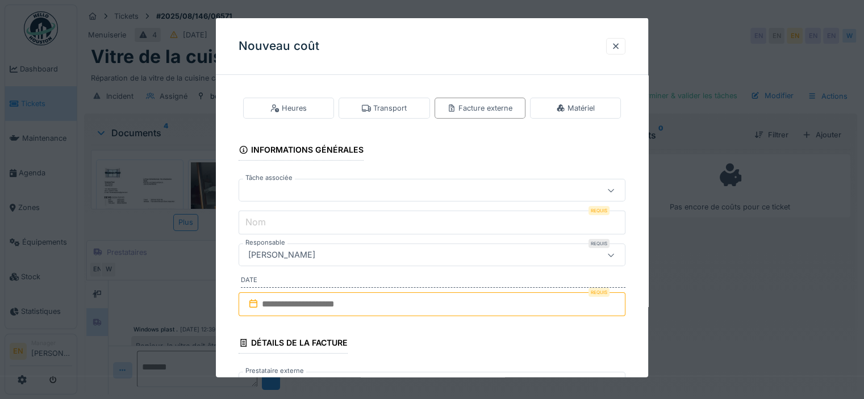
click at [386, 190] on div at bounding box center [408, 190] width 329 height 12
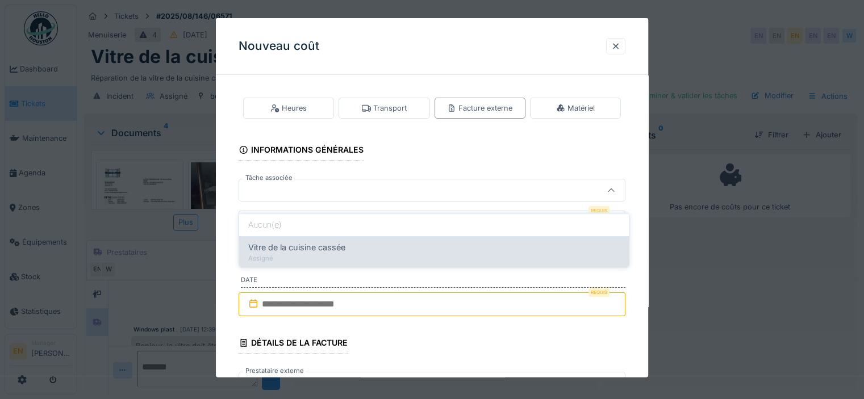
click at [352, 241] on div "Vitre de la cuisine cassée" at bounding box center [433, 247] width 371 height 12
type input "******"
type input "**********"
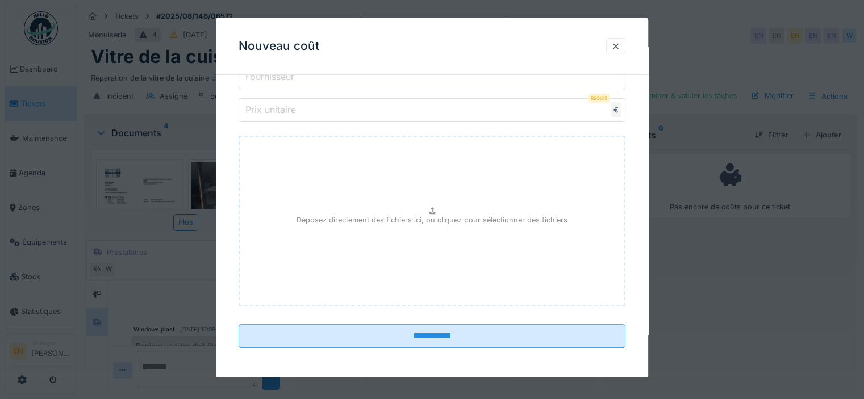
scroll to position [404, 0]
click at [618, 48] on div at bounding box center [615, 46] width 9 height 11
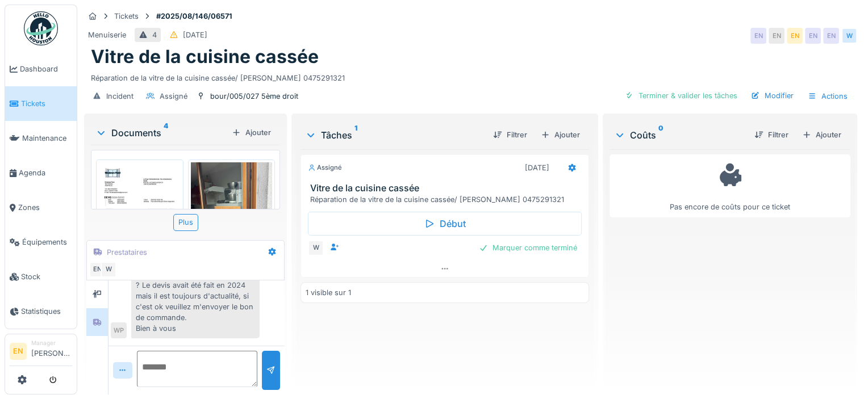
scroll to position [129, 0]
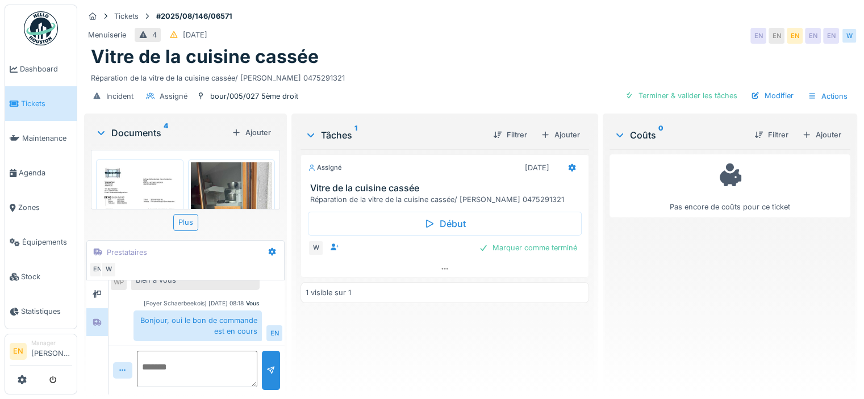
click at [198, 367] on textarea at bounding box center [197, 369] width 120 height 36
click at [179, 351] on textarea "**********" at bounding box center [196, 369] width 118 height 36
click at [212, 377] on textarea "**********" at bounding box center [196, 369] width 118 height 36
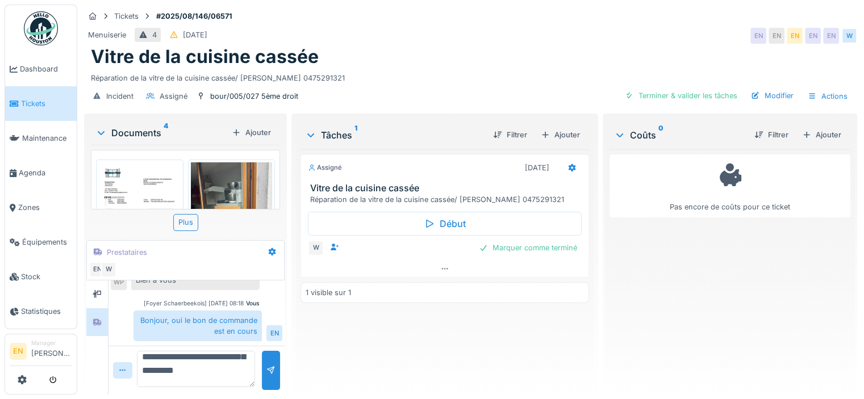
scroll to position [37, 0]
type textarea "**********"
click at [271, 366] on div at bounding box center [270, 370] width 9 height 11
click at [495, 68] on div "Réparation de la vitre de la cuisine cassée/ [PERSON_NAME] 0475291321" at bounding box center [470, 75] width 759 height 15
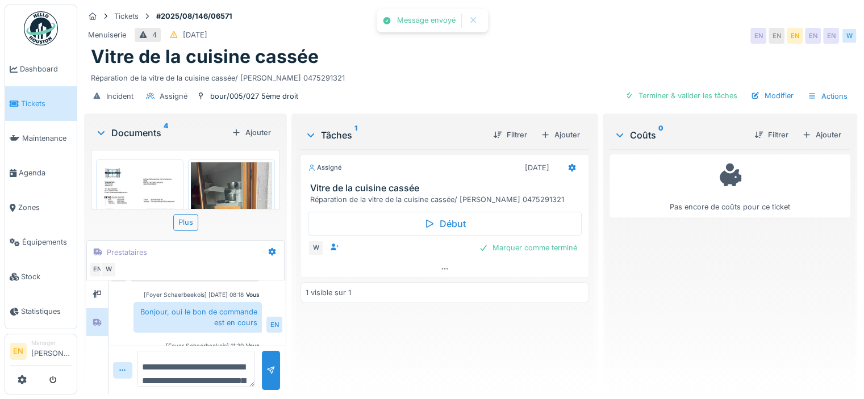
scroll to position [191, 0]
click at [516, 70] on div "Réparation de la vitre de la cuisine cassée/ [PERSON_NAME] 0475291321" at bounding box center [470, 75] width 759 height 15
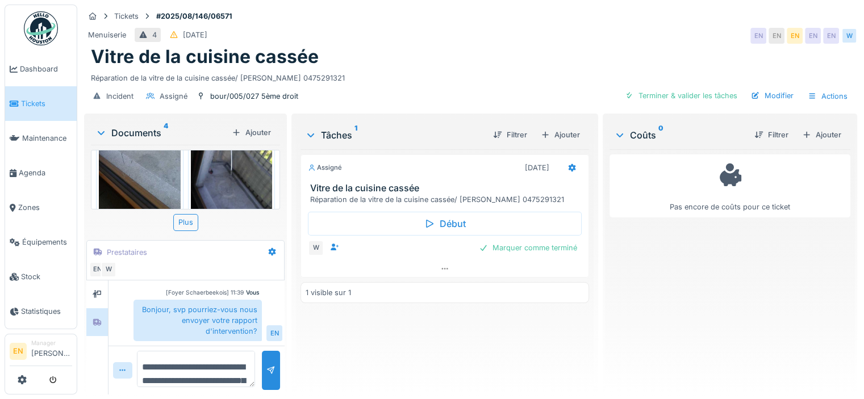
scroll to position [215, 0]
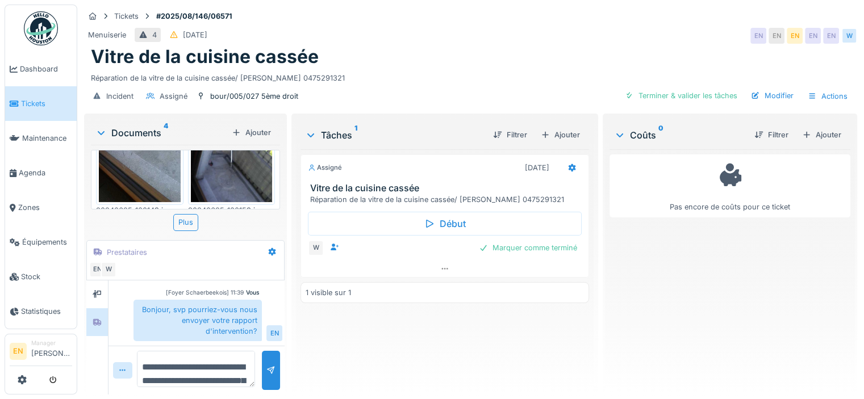
click at [507, 348] on div "Assigné [DATE] Vitre de la cuisine cassée Réparation de la vitre de la cuisine …" at bounding box center [444, 267] width 288 height 236
click at [516, 365] on div "Assigné [DATE] Vitre de la cuisine cassée Réparation de la vitre de la cuisine …" at bounding box center [444, 267] width 288 height 236
click at [449, 355] on div "Assigné [DATE] Vitre de la cuisine cassée Réparation de la vitre de la cuisine …" at bounding box center [444, 267] width 288 height 236
click at [547, 51] on div "Vitre de la cuisine cassée" at bounding box center [470, 57] width 759 height 22
